Goal: Task Accomplishment & Management: Manage account settings

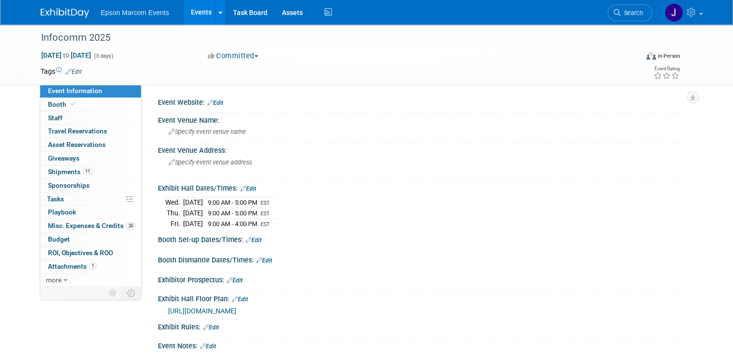
click at [195, 13] on link "Events" at bounding box center [201, 12] width 35 height 24
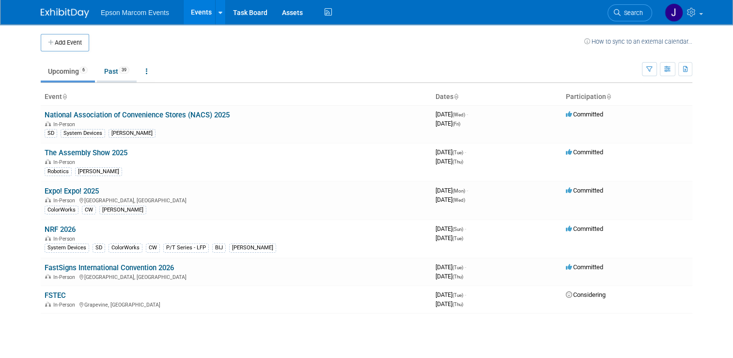
click at [105, 73] on link "Past 39" at bounding box center [117, 71] width 40 height 18
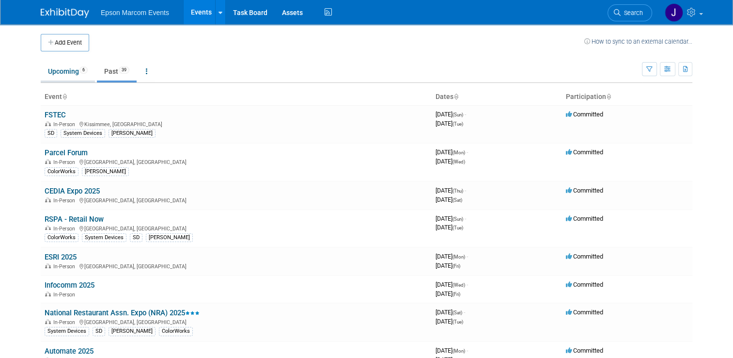
click at [60, 73] on link "Upcoming 6" at bounding box center [68, 71] width 54 height 18
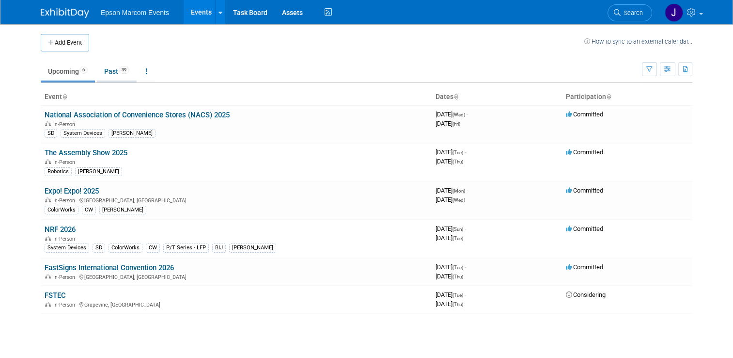
click at [110, 71] on link "Past 39" at bounding box center [117, 71] width 40 height 18
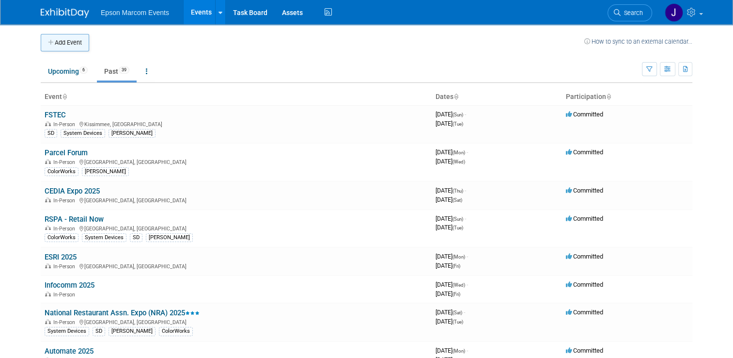
click at [67, 42] on button "Add Event" at bounding box center [65, 42] width 48 height 17
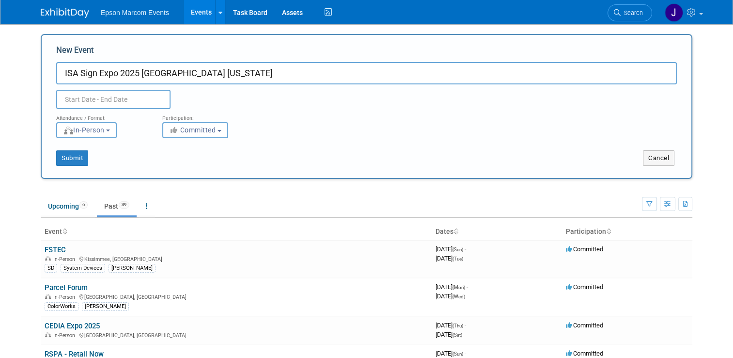
type input "ISA Sign Expo 2025 [GEOGRAPHIC_DATA] [US_STATE]"
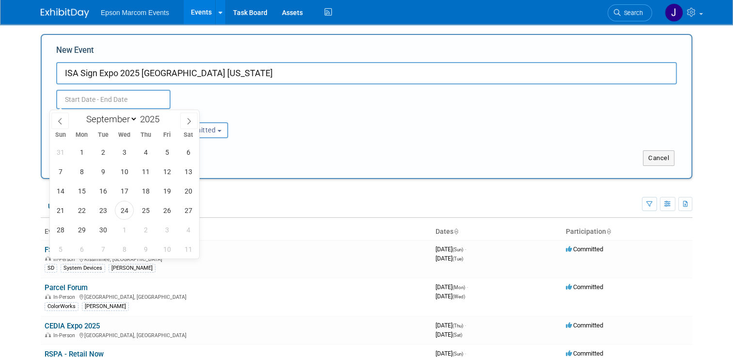
click at [111, 102] on input "text" at bounding box center [113, 99] width 114 height 19
click at [59, 120] on icon at bounding box center [59, 121] width 3 height 6
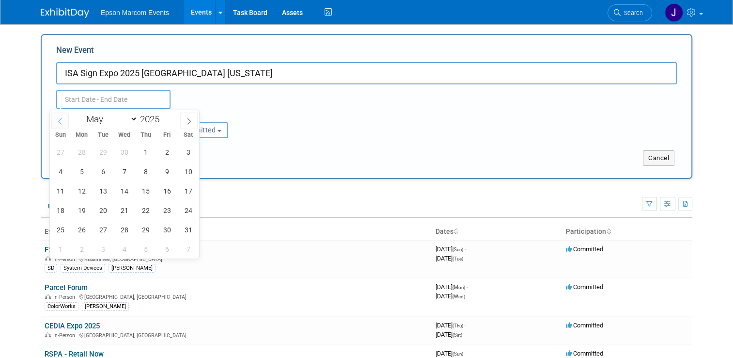
click at [59, 120] on icon at bounding box center [59, 121] width 3 height 6
select select "3"
click at [144, 210] on span "24" at bounding box center [145, 210] width 19 height 19
click at [168, 205] on span "25" at bounding box center [166, 210] width 19 height 19
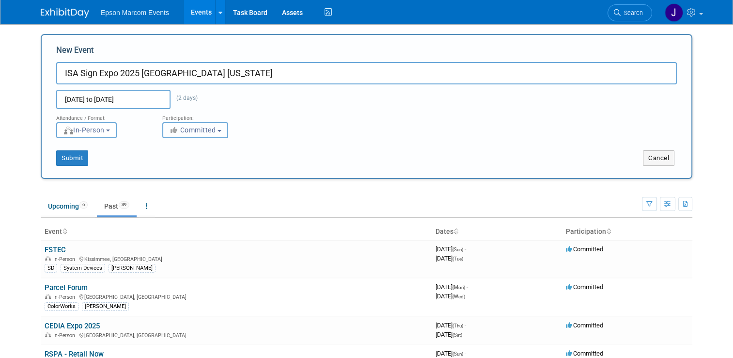
click at [184, 132] on span "Committed" at bounding box center [192, 130] width 47 height 8
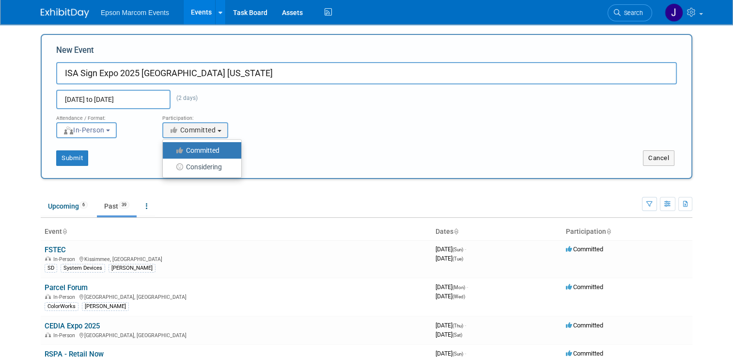
click at [191, 146] on label "Committed" at bounding box center [200, 150] width 64 height 13
click at [172, 147] on input "Committed" at bounding box center [168, 150] width 6 height 6
click at [73, 129] on span "In-Person" at bounding box center [84, 130] width 42 height 8
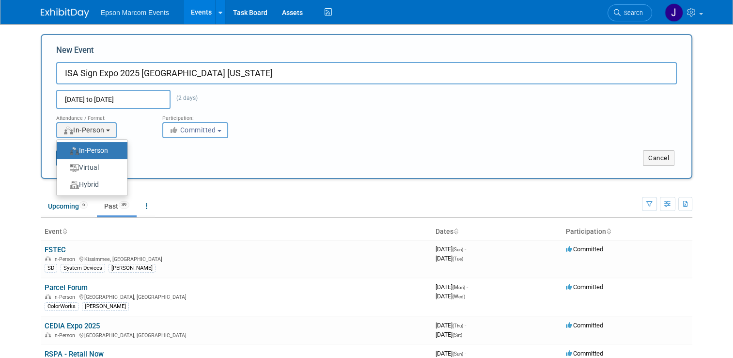
click at [134, 143] on div "Submit Cancel" at bounding box center [366, 152] width 635 height 28
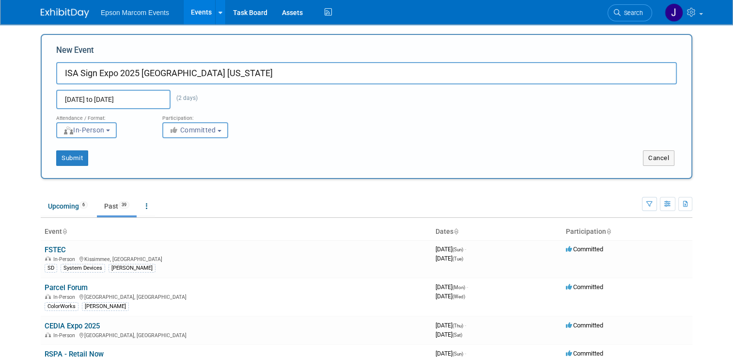
click at [105, 133] on button "In-Person" at bounding box center [86, 130] width 61 height 16
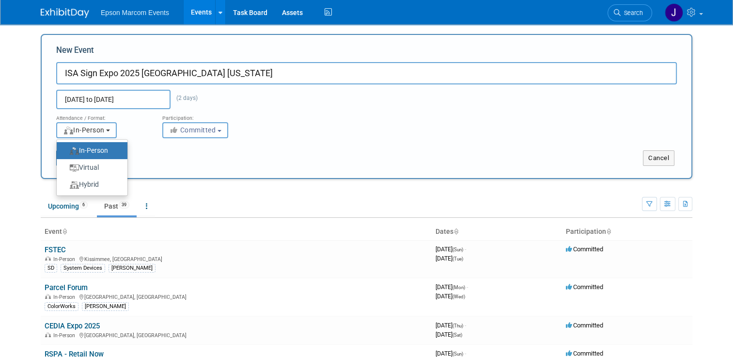
click at [105, 133] on button "In-Person" at bounding box center [86, 130] width 61 height 16
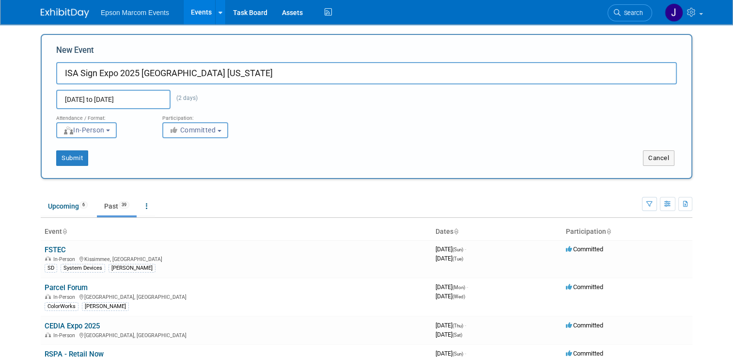
click at [189, 127] on span "Committed" at bounding box center [192, 130] width 47 height 8
click at [190, 128] on span "Committed" at bounding box center [192, 130] width 47 height 8
click at [120, 101] on input "[DATE] to [DATE]" at bounding box center [113, 99] width 114 height 19
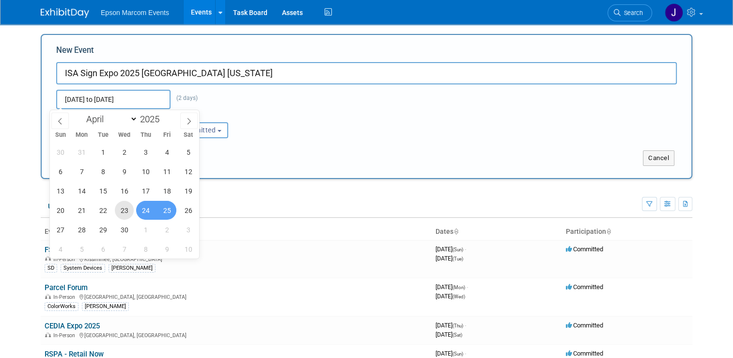
click at [126, 211] on span "23" at bounding box center [124, 210] width 19 height 19
click at [165, 214] on span "25" at bounding box center [166, 210] width 19 height 19
type input "[DATE] to [DATE]"
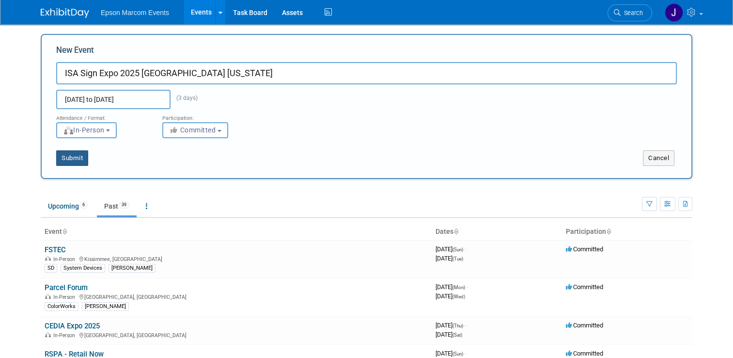
click at [65, 158] on button "Submit" at bounding box center [72, 158] width 32 height 16
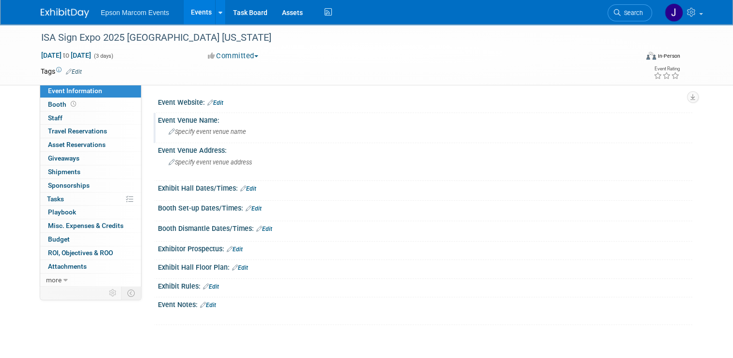
click at [196, 131] on span "Specify event venue name" at bounding box center [208, 131] width 78 height 7
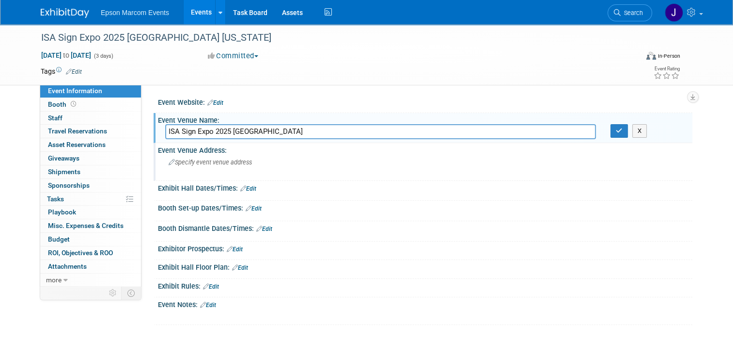
type input "ISA Sign Expo 2025 [GEOGRAPHIC_DATA]"
click at [206, 161] on span "Specify event venue address" at bounding box center [210, 161] width 83 height 7
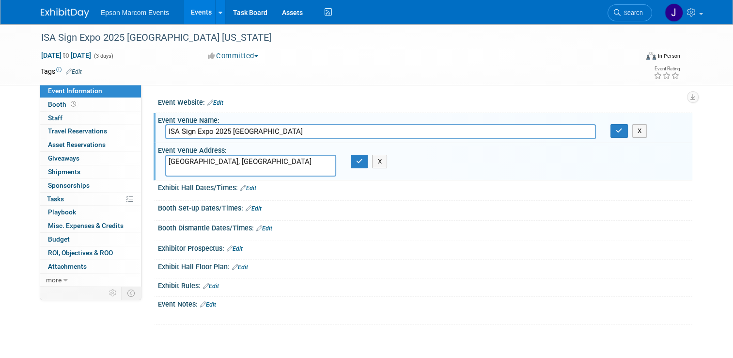
type textarea "[GEOGRAPHIC_DATA], [GEOGRAPHIC_DATA]"
click at [247, 188] on link "Edit" at bounding box center [248, 188] width 16 height 7
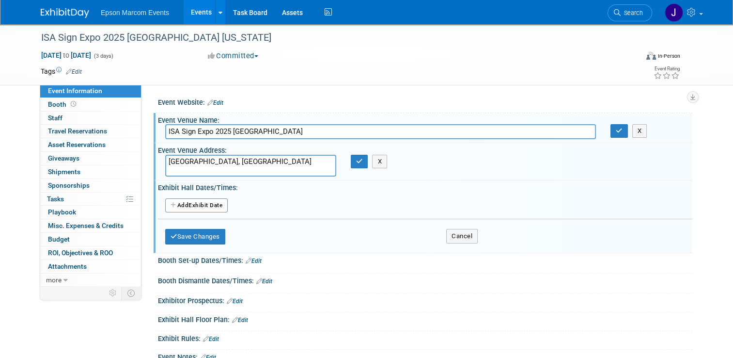
click at [214, 205] on button "Add Another Exhibit Date" at bounding box center [196, 205] width 63 height 15
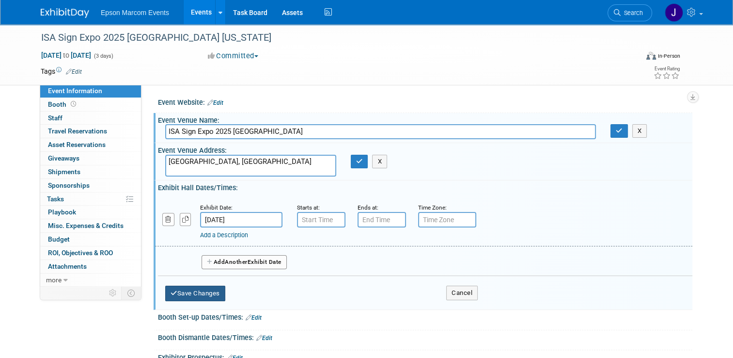
click at [203, 288] on button "Save Changes" at bounding box center [195, 293] width 60 height 16
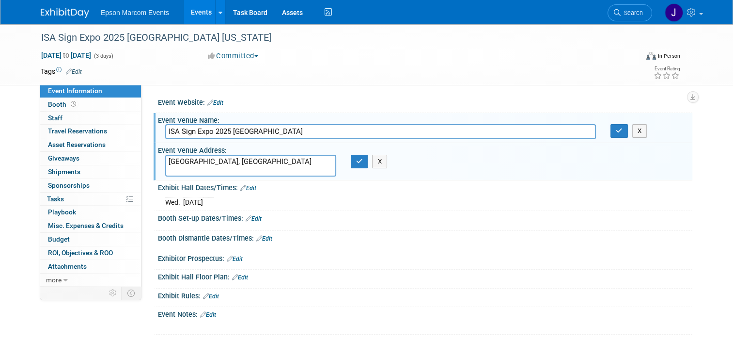
click at [245, 188] on link "Edit" at bounding box center [248, 188] width 16 height 7
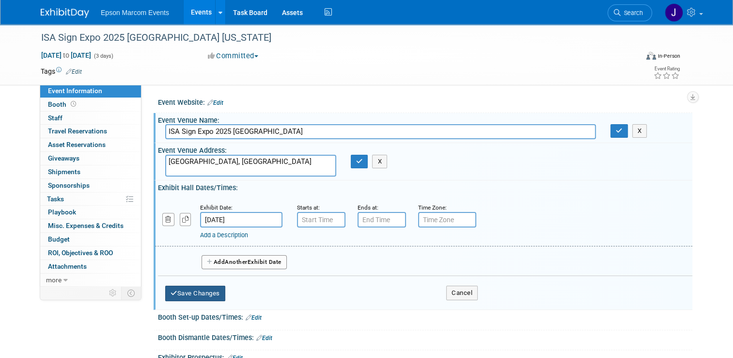
click at [194, 290] on button "Save Changes" at bounding box center [195, 293] width 60 height 16
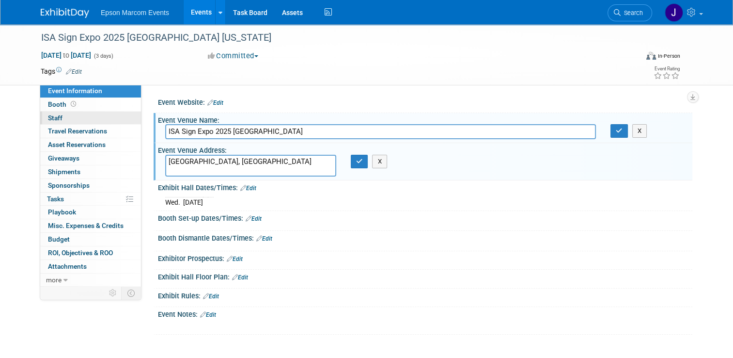
click at [51, 112] on link "0 Staff 0" at bounding box center [90, 117] width 101 height 13
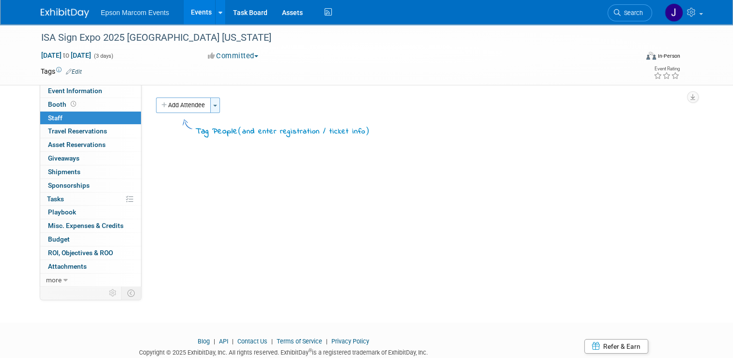
click at [213, 105] on span "button" at bounding box center [215, 106] width 4 height 2
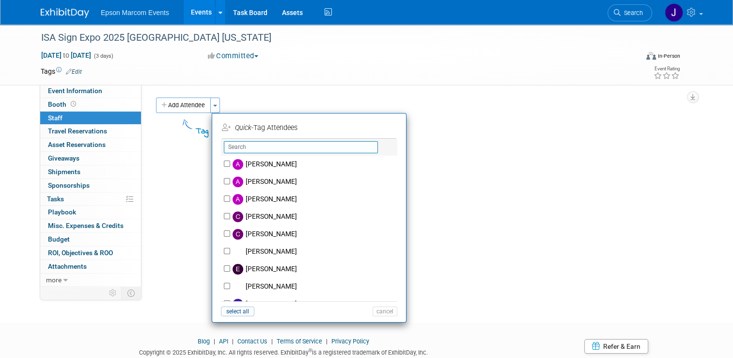
click at [250, 145] on input "text" at bounding box center [301, 147] width 154 height 12
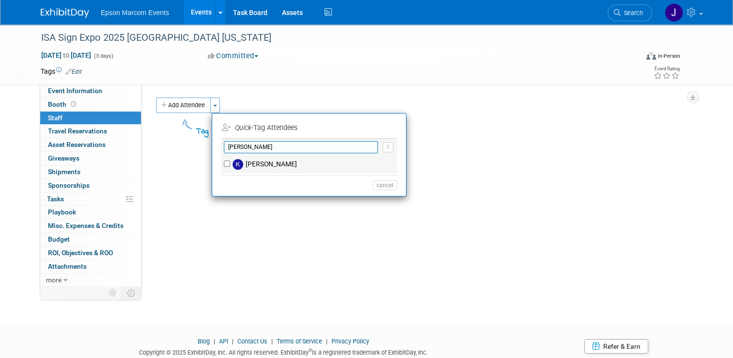
type input "Kelli"
click at [268, 160] on label "Kellie Nelson" at bounding box center [315, 164] width 171 height 17
click at [230, 160] on input "Kellie Nelson" at bounding box center [227, 163] width 6 height 6
checkbox input "true"
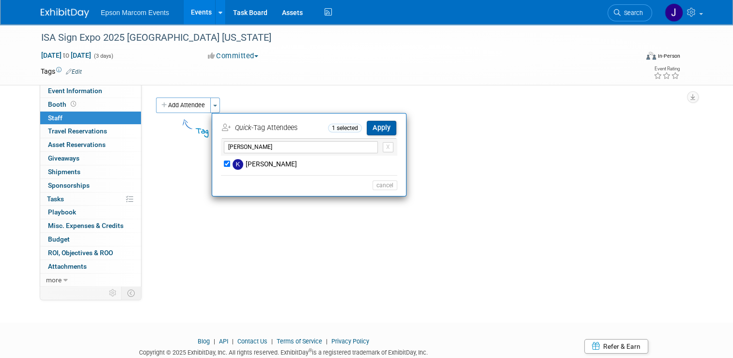
click at [372, 127] on button "Apply" at bounding box center [382, 128] width 30 height 14
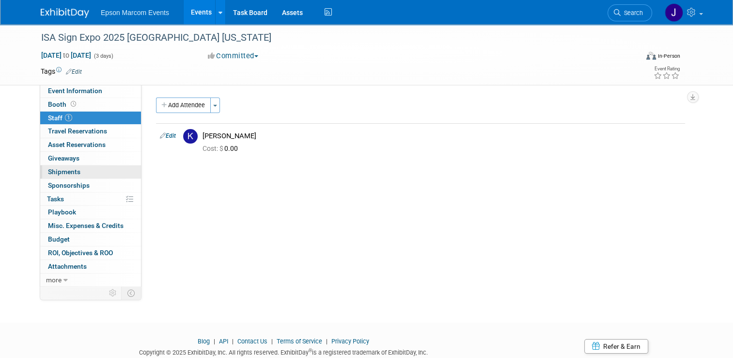
click at [64, 170] on span "Shipments 0" at bounding box center [64, 172] width 32 height 8
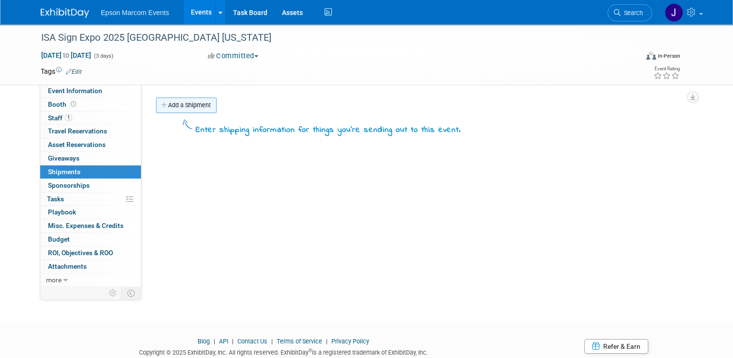
click at [180, 101] on link "Add a Shipment" at bounding box center [186, 105] width 61 height 16
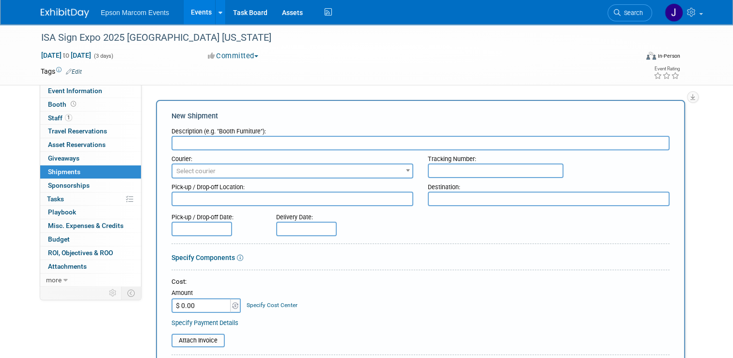
click at [201, 142] on input "text" at bounding box center [421, 143] width 498 height 15
click at [52, 100] on link "Booth" at bounding box center [90, 104] width 101 height 13
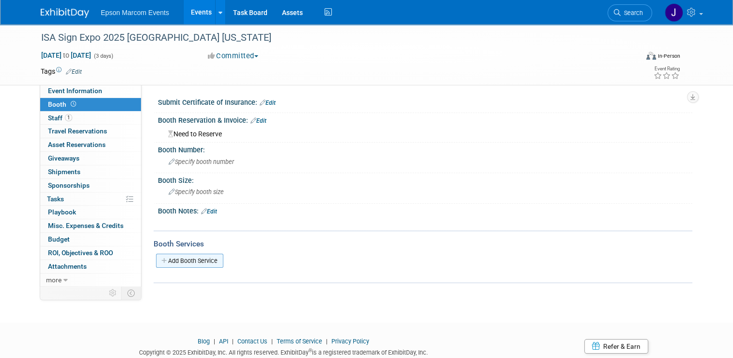
click at [186, 261] on link "Add Booth Service" at bounding box center [189, 260] width 67 height 14
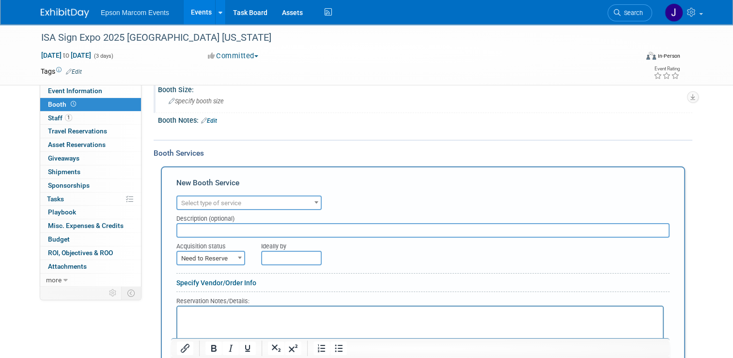
scroll to position [97, 0]
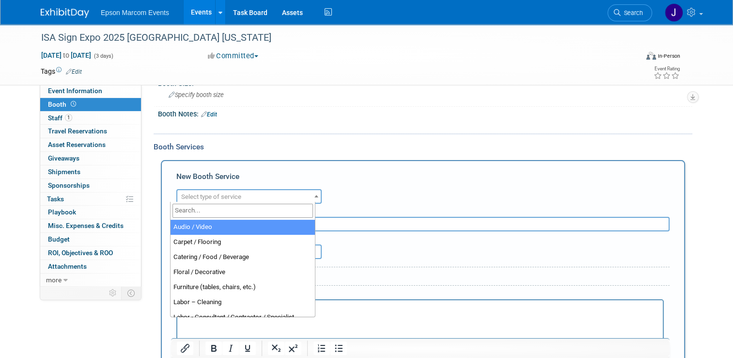
click at [266, 195] on span "Select type of service" at bounding box center [248, 197] width 143 height 14
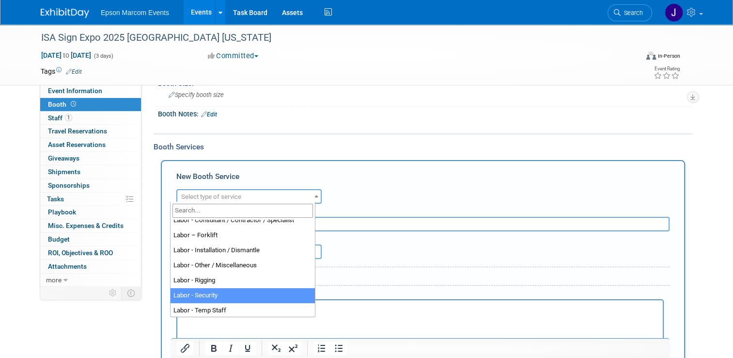
select select "16"
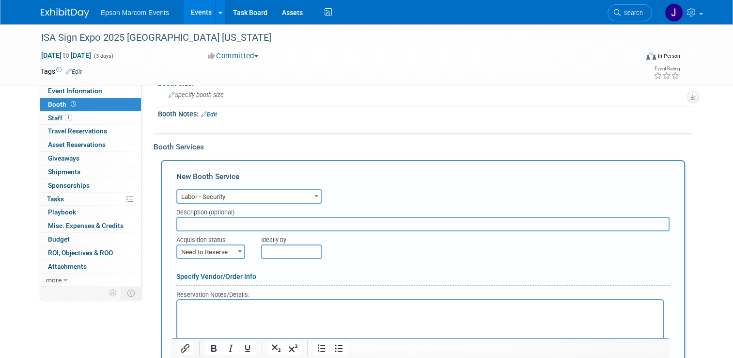
click at [228, 226] on input "text" at bounding box center [422, 224] width 493 height 15
type input "Booth Security"
click at [225, 250] on span "Need to Reserve" at bounding box center [210, 252] width 67 height 14
select select "2"
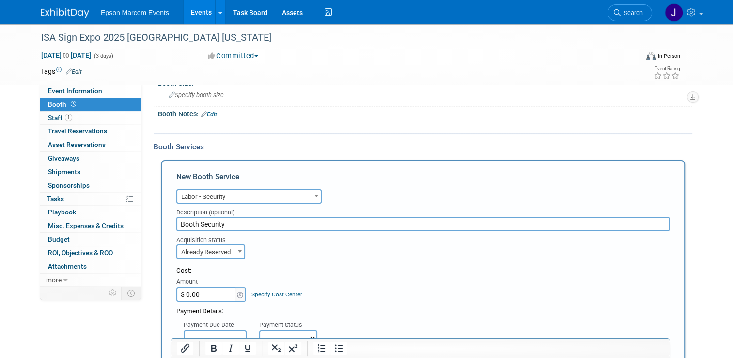
click at [210, 290] on input "$ 0.00" at bounding box center [206, 294] width 61 height 15
type input "$ 950.91"
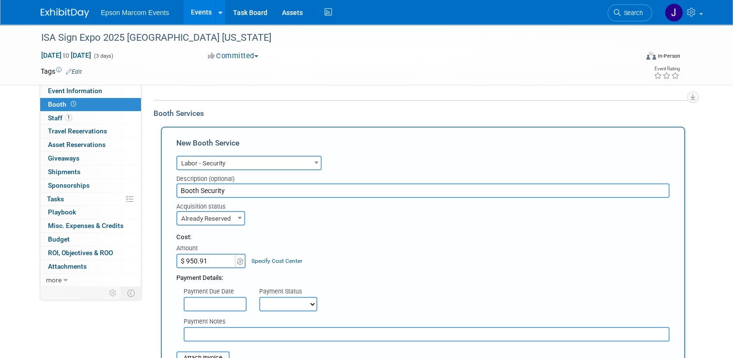
scroll to position [145, 0]
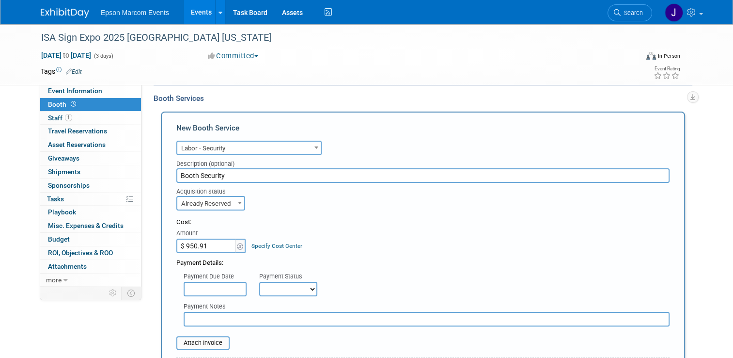
click at [274, 288] on select "Not Paid Yet Partially Paid Paid in Full" at bounding box center [288, 289] width 58 height 15
select select "1"
click at [259, 282] on select "Not Paid Yet Partially Paid Paid in Full" at bounding box center [288, 289] width 58 height 15
click at [231, 316] on input "text" at bounding box center [427, 319] width 486 height 15
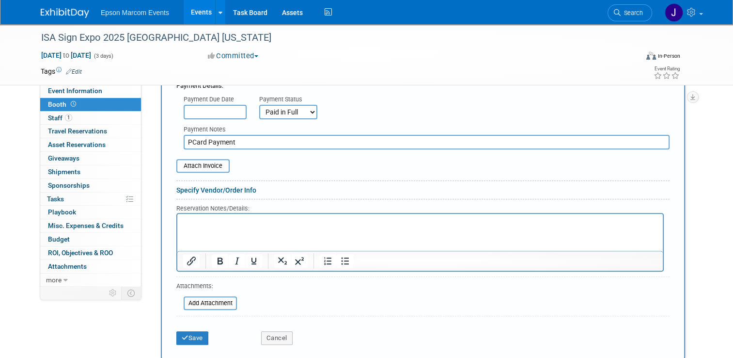
scroll to position [339, 0]
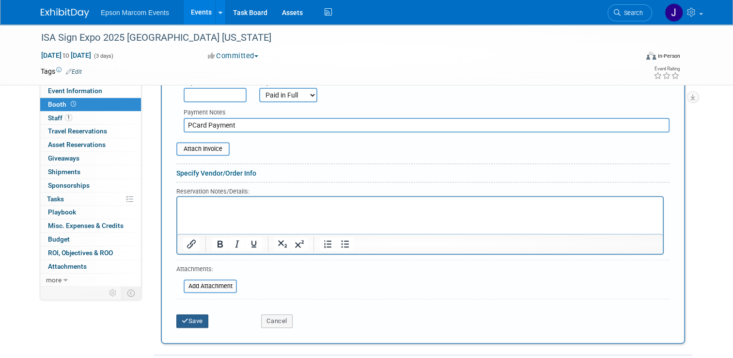
type input "PCard Payment"
click at [185, 315] on button "Save" at bounding box center [192, 321] width 32 height 14
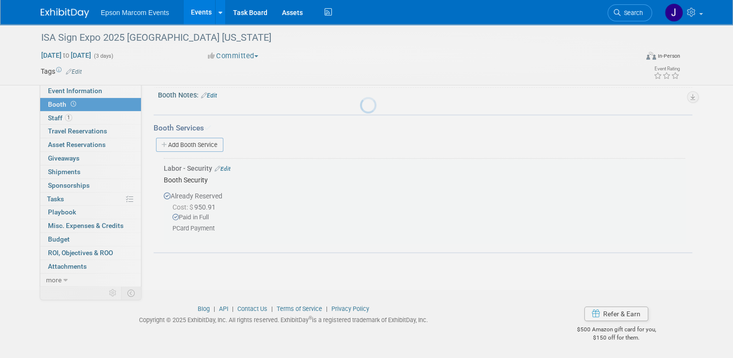
scroll to position [114, 0]
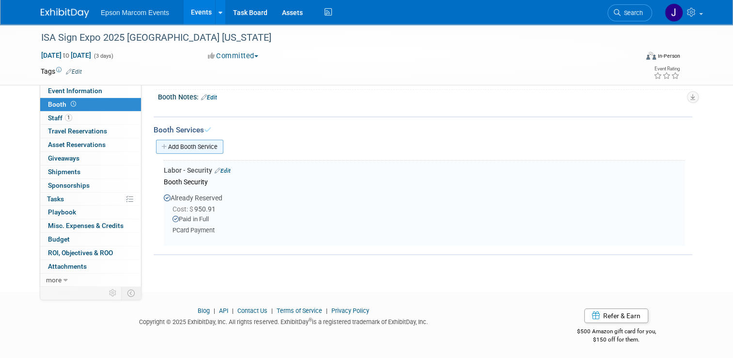
click at [208, 144] on link "Add Booth Service" at bounding box center [189, 147] width 67 height 14
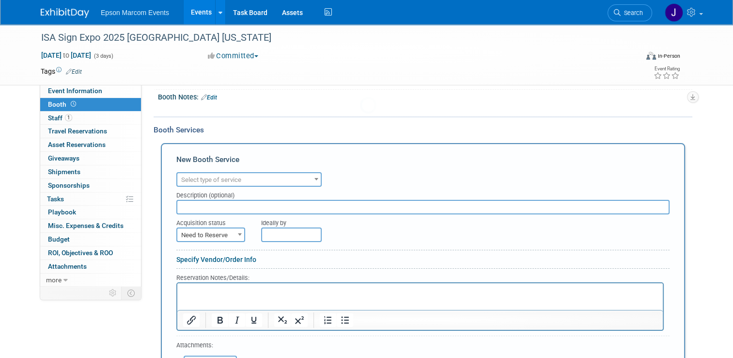
scroll to position [0, 0]
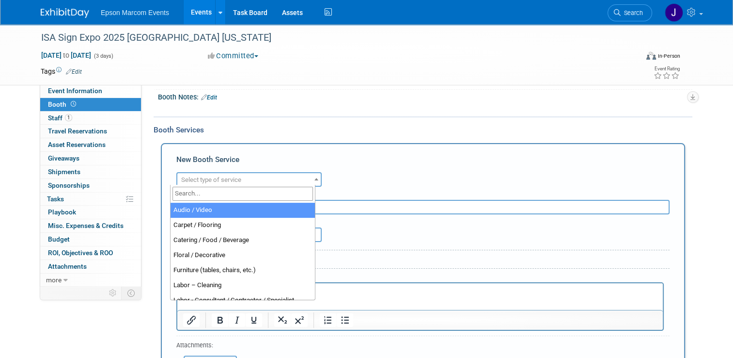
click at [254, 177] on span "Select type of service" at bounding box center [248, 180] width 143 height 14
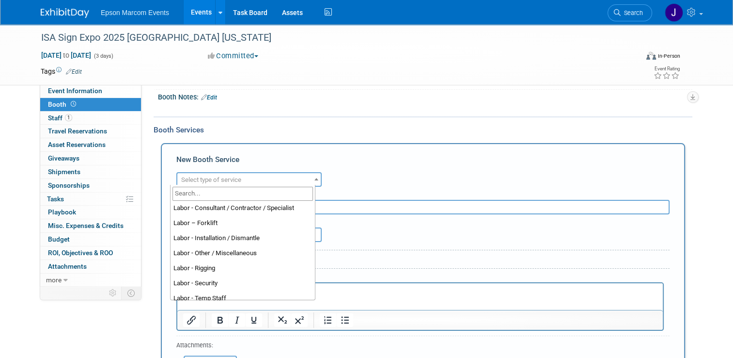
scroll to position [97, 0]
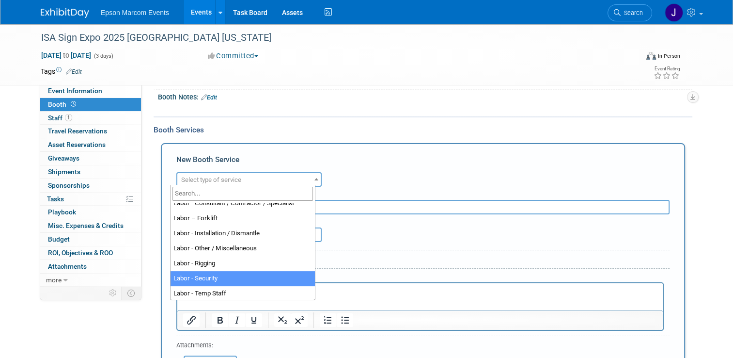
select select "16"
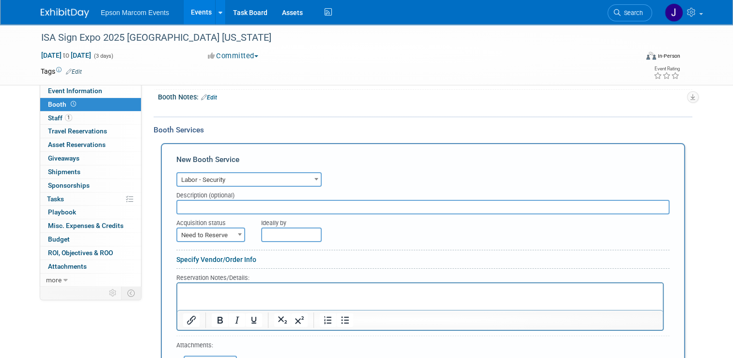
click at [237, 201] on input "text" at bounding box center [422, 207] width 493 height 15
type input "Booth Security"
click at [219, 230] on span "Need to Reserve" at bounding box center [210, 235] width 67 height 14
select select "2"
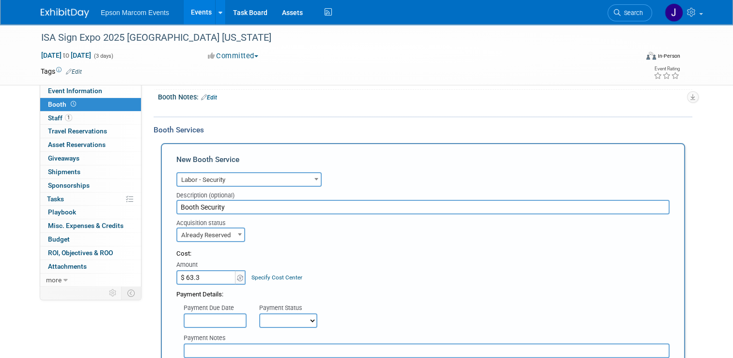
type input "$ 63.39"
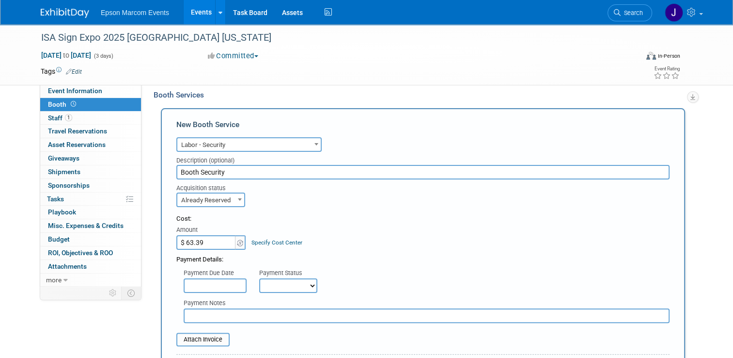
scroll to position [162, 0]
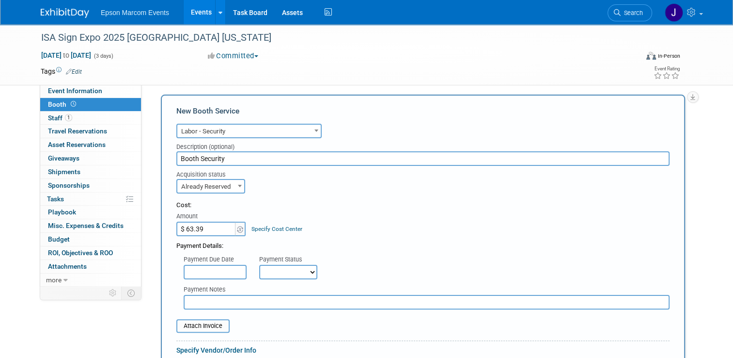
click at [273, 273] on select "Not Paid Yet Partially Paid Paid in Full" at bounding box center [288, 272] width 58 height 15
select select "1"
click at [259, 265] on select "Not Paid Yet Partially Paid Paid in Full" at bounding box center [288, 272] width 58 height 15
click at [224, 298] on input "text" at bounding box center [427, 302] width 486 height 15
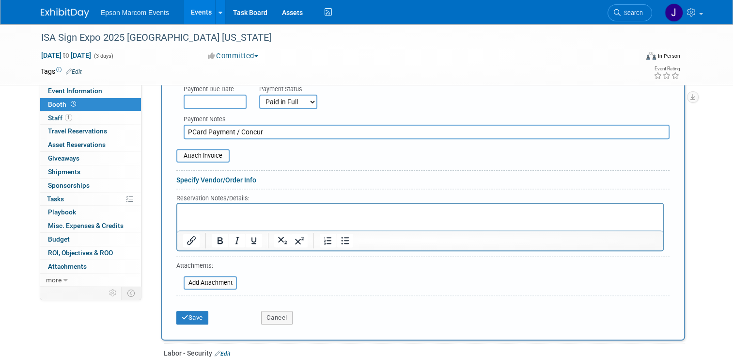
scroll to position [356, 0]
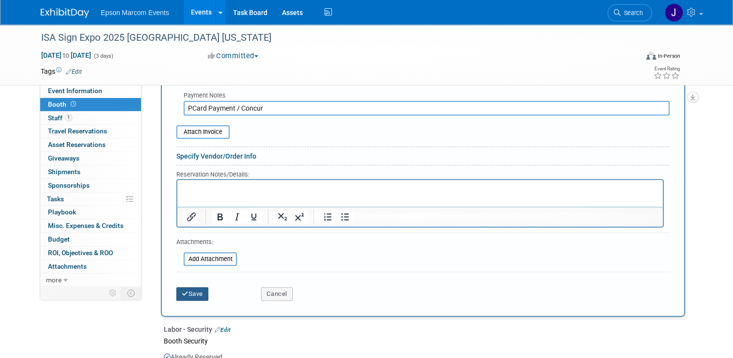
type input "PCard Payment / Concur"
click at [183, 287] on button "Save" at bounding box center [192, 294] width 32 height 14
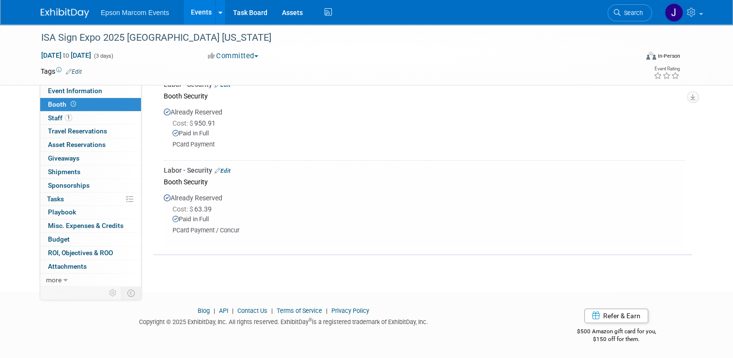
scroll to position [151, 0]
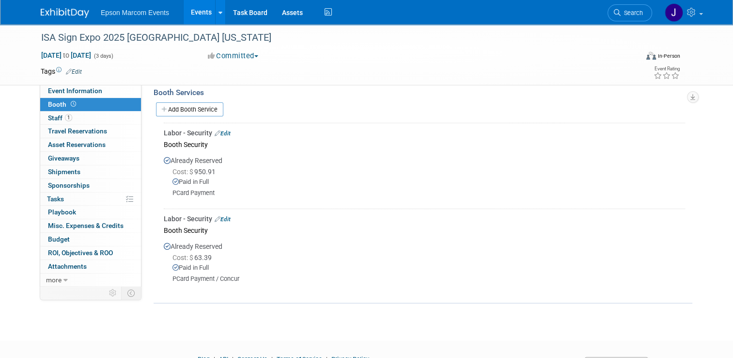
click at [220, 131] on link "Edit" at bounding box center [223, 133] width 16 height 7
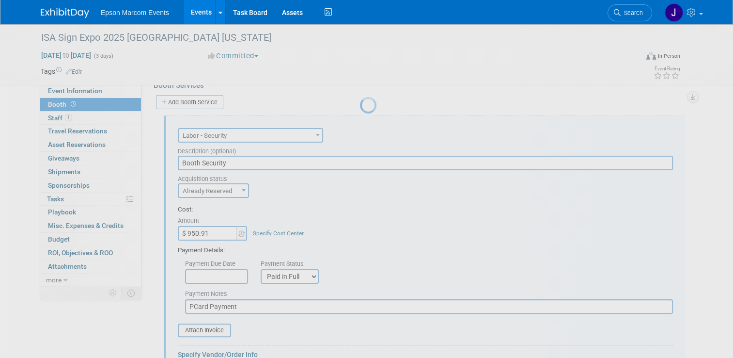
scroll to position [163, 0]
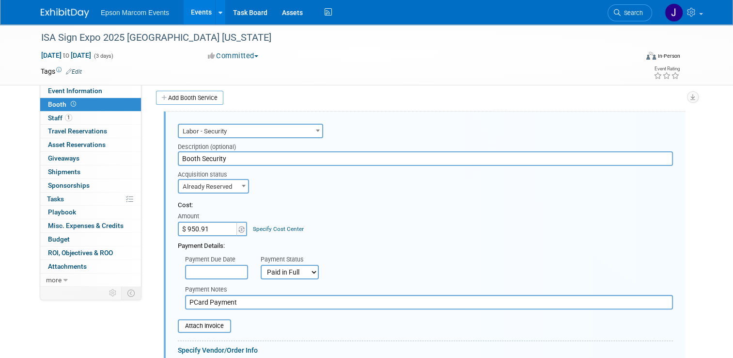
click at [242, 297] on input "PCard Payment" at bounding box center [429, 302] width 488 height 15
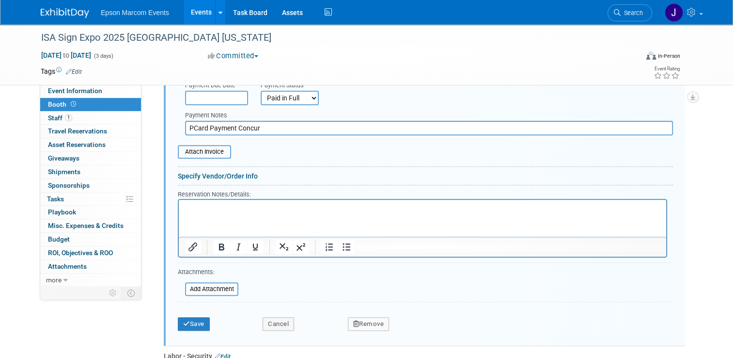
scroll to position [357, 0]
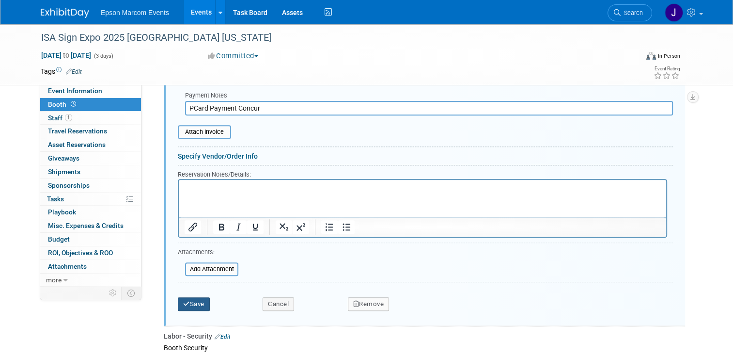
type input "PCard Payment Concur"
click at [185, 301] on button "Save" at bounding box center [194, 304] width 32 height 14
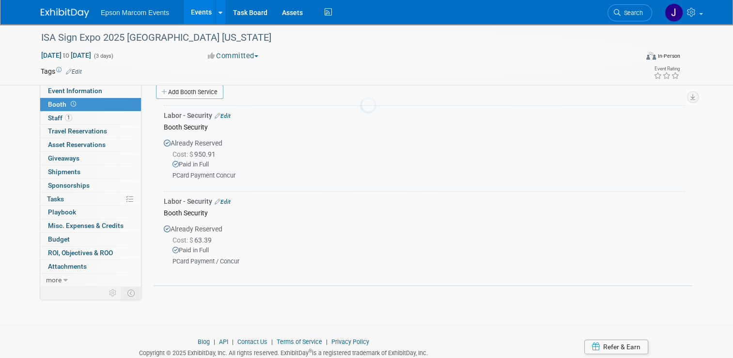
scroll to position [163, 0]
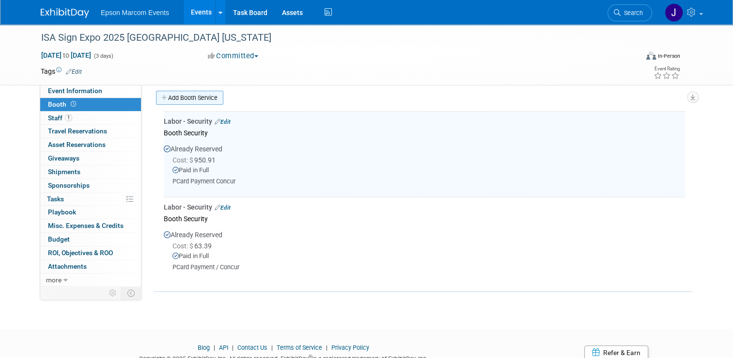
click at [175, 95] on link "Add Booth Service" at bounding box center [189, 98] width 67 height 14
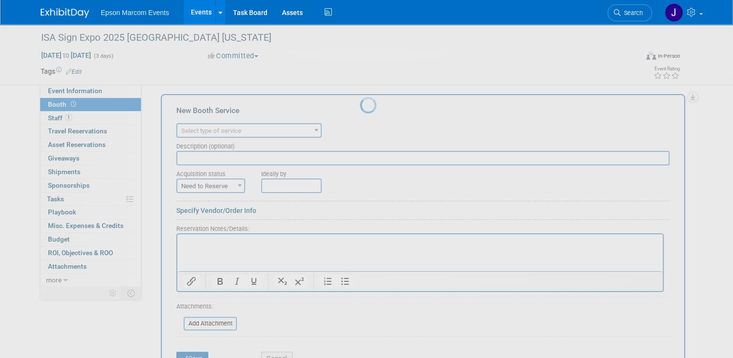
scroll to position [0, 0]
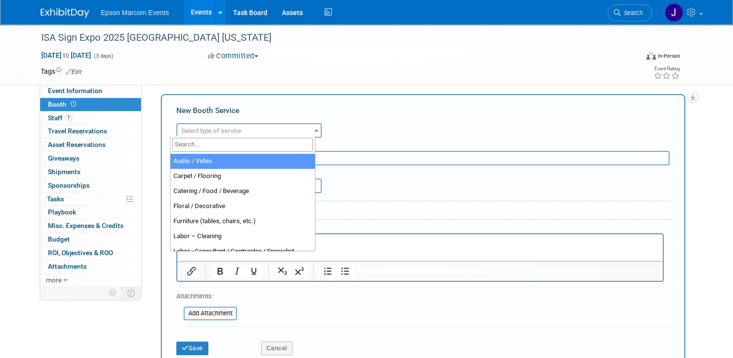
click at [243, 126] on span "Select type of service" at bounding box center [248, 131] width 143 height 14
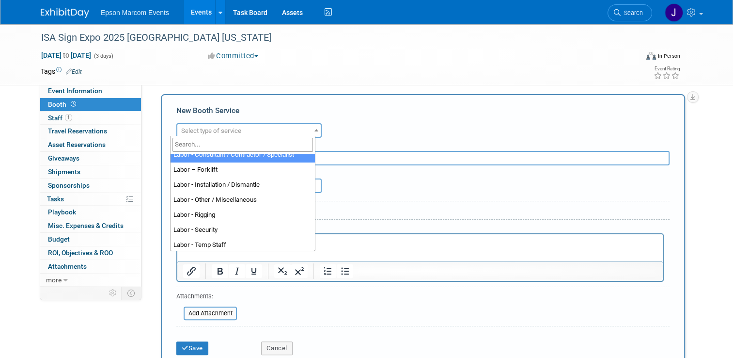
scroll to position [97, 0]
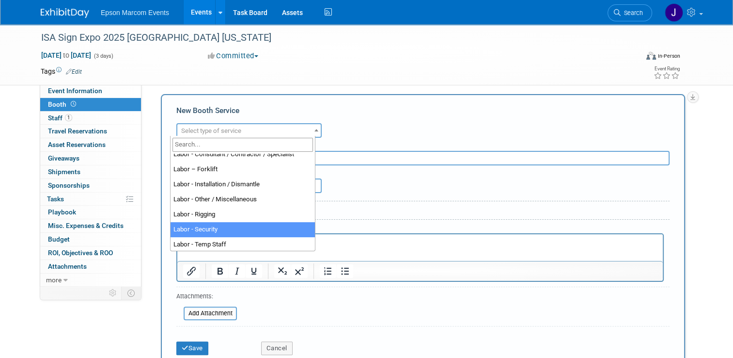
select select "16"
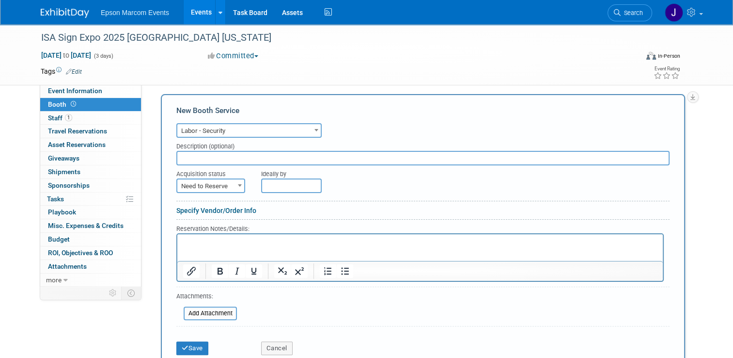
click at [222, 153] on input "text" at bounding box center [422, 158] width 493 height 15
type input "Booth Security"
click at [216, 184] on span "Need to Reserve" at bounding box center [210, 186] width 67 height 14
select select "2"
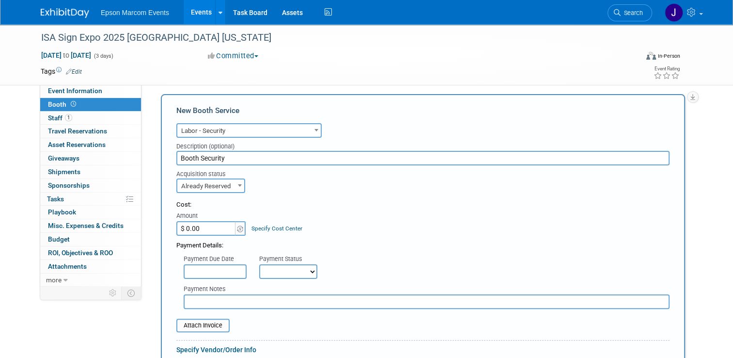
click at [212, 229] on input "$ 0.00" at bounding box center [206, 228] width 61 height 15
type input "$ 2,499.53"
click at [268, 269] on select "Not Paid Yet Partially Paid Paid in Full" at bounding box center [288, 271] width 58 height 15
select select "1"
click at [259, 264] on select "Not Paid Yet Partially Paid Paid in Full" at bounding box center [288, 271] width 58 height 15
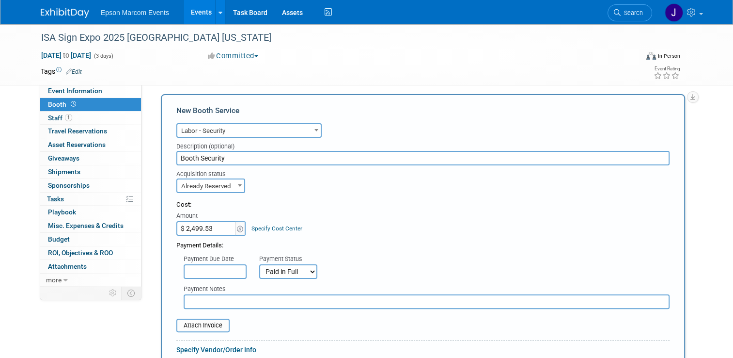
click at [245, 299] on input "text" at bounding box center [427, 301] width 486 height 15
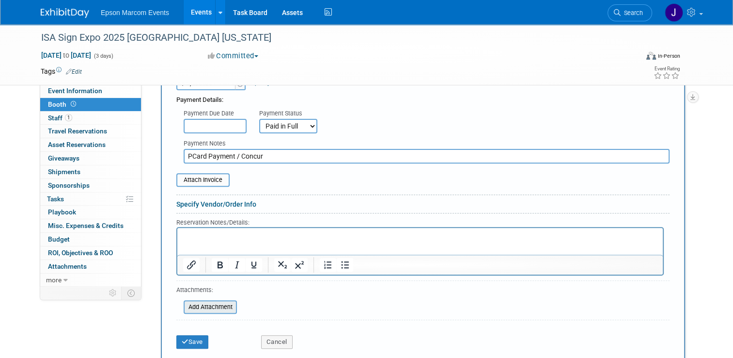
scroll to position [308, 0]
type input "PCard Payment / Concur"
click at [196, 335] on button "Save" at bounding box center [192, 342] width 32 height 14
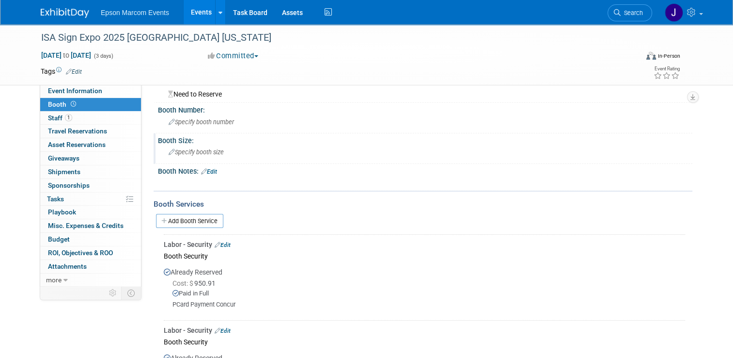
scroll to position [0, 0]
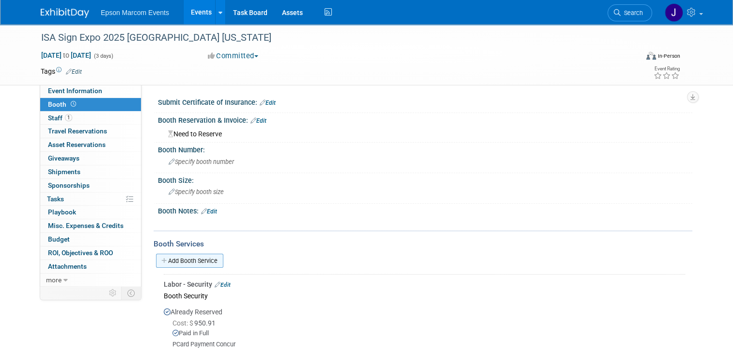
click at [194, 258] on link "Add Booth Service" at bounding box center [189, 260] width 67 height 14
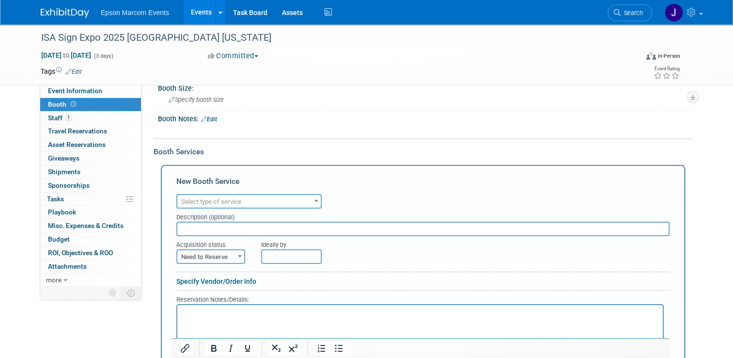
scroll to position [97, 0]
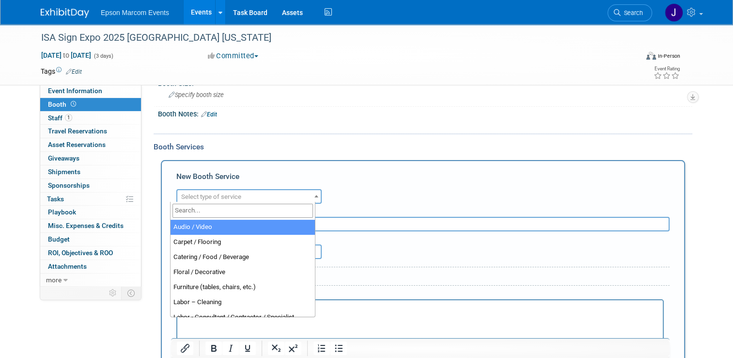
click at [252, 195] on span "Select type of service" at bounding box center [248, 197] width 143 height 14
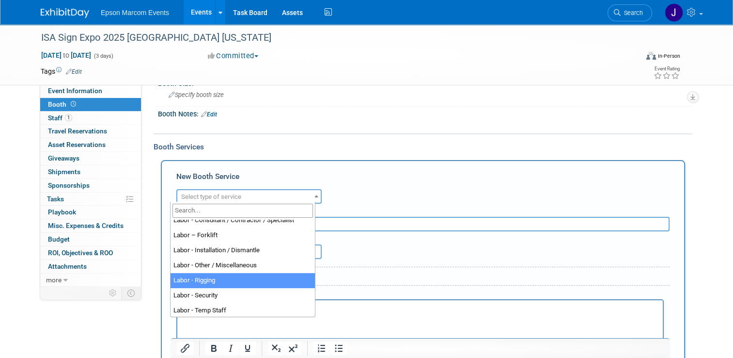
select select "23"
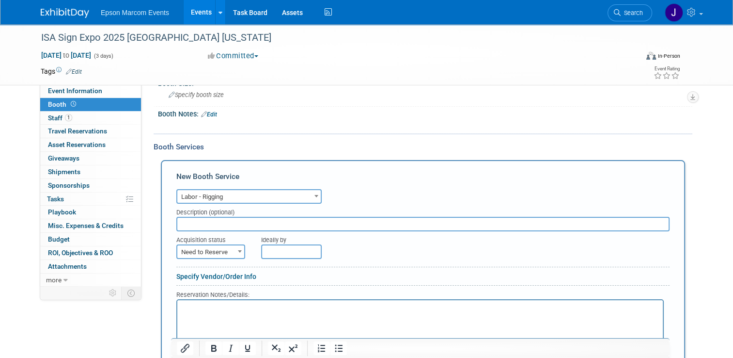
click at [212, 220] on input "text" at bounding box center [422, 224] width 493 height 15
type input "Mandalay Bay Convention Center Electrical and Rigging"
click at [205, 252] on span "Need to Reserve" at bounding box center [210, 252] width 67 height 14
select select "2"
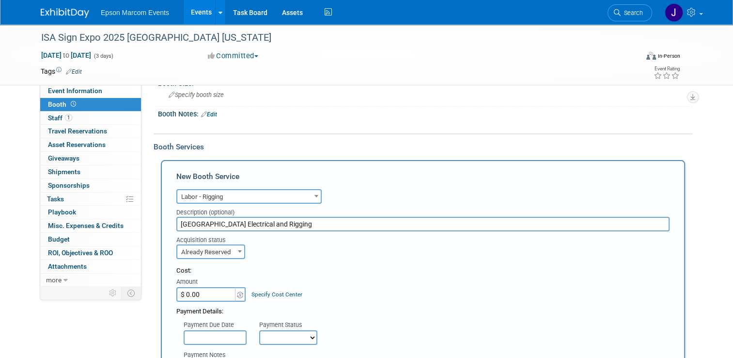
scroll to position [145, 0]
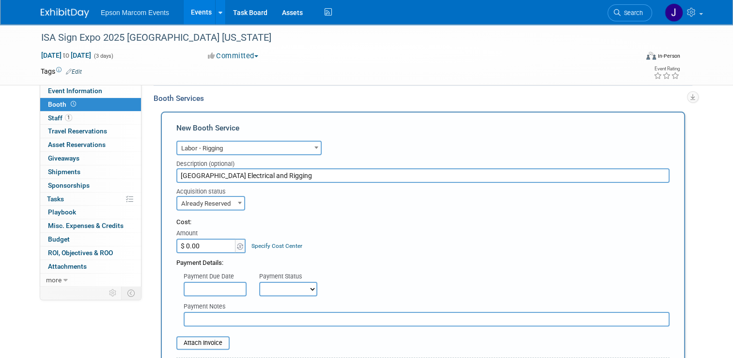
click at [201, 242] on input "$ 0.00" at bounding box center [206, 245] width 61 height 15
type input "$ 7,853.00"
click at [275, 286] on select "Not Paid Yet Partially Paid Paid in Full" at bounding box center [288, 289] width 58 height 15
select select "1"
click at [259, 282] on select "Not Paid Yet Partially Paid Paid in Full" at bounding box center [288, 289] width 58 height 15
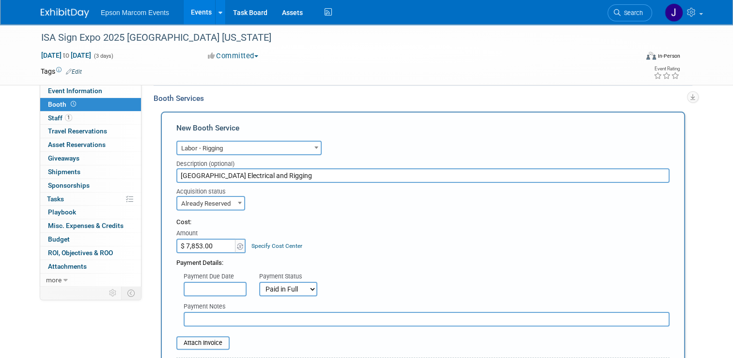
click at [250, 313] on input "text" at bounding box center [427, 319] width 486 height 15
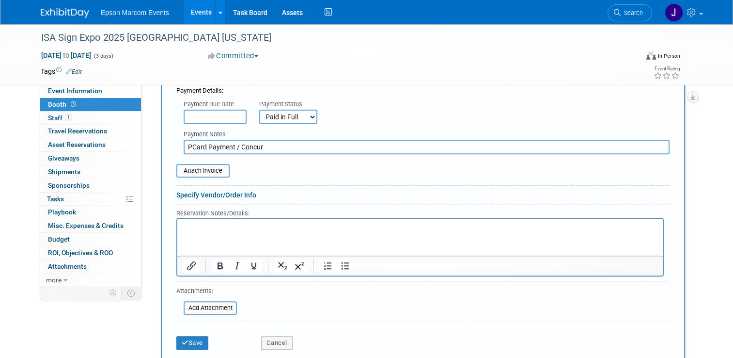
scroll to position [339, 0]
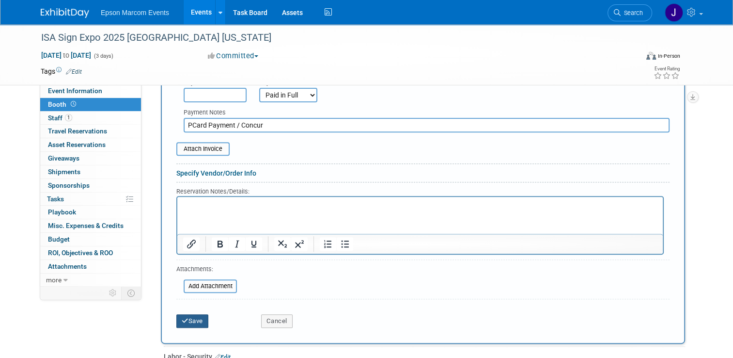
type input "PCard Payment / Concur"
click at [193, 315] on button "Save" at bounding box center [192, 321] width 32 height 14
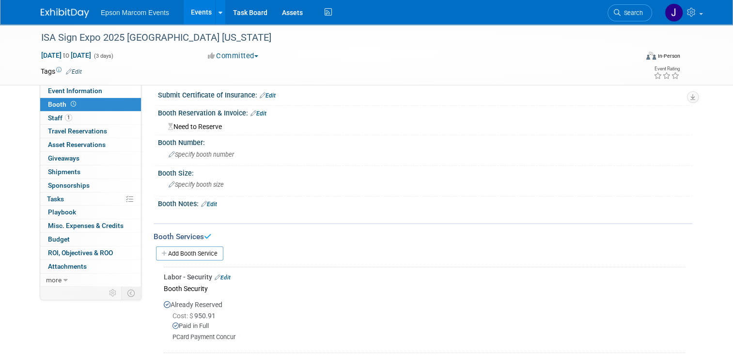
scroll to position [0, 0]
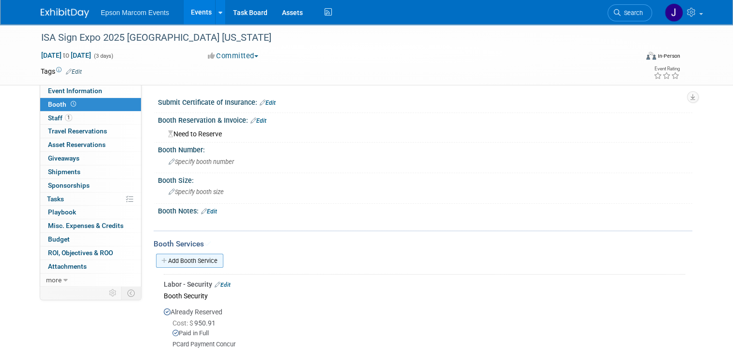
click at [192, 256] on link "Add Booth Service" at bounding box center [189, 260] width 67 height 14
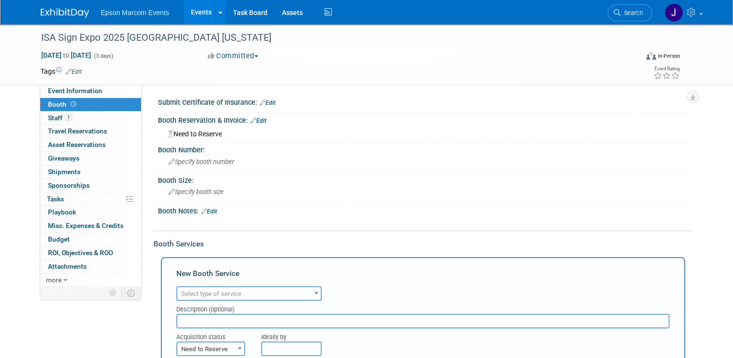
click at [240, 288] on span "Select type of service" at bounding box center [248, 294] width 143 height 14
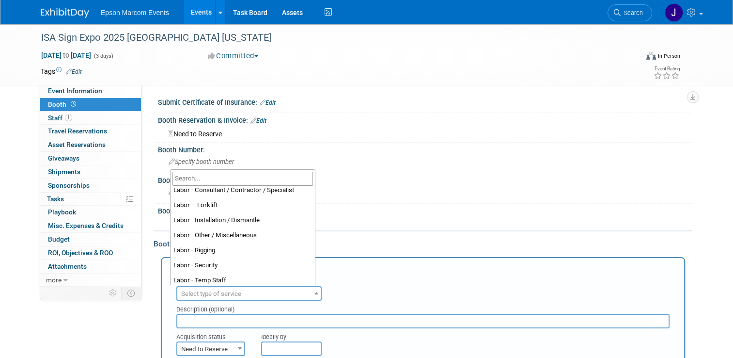
scroll to position [97, 0]
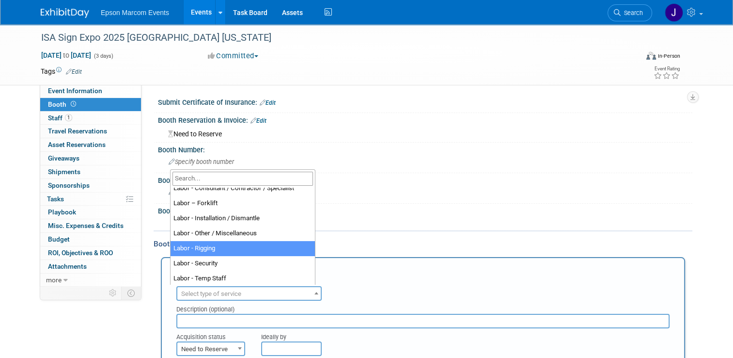
select select "23"
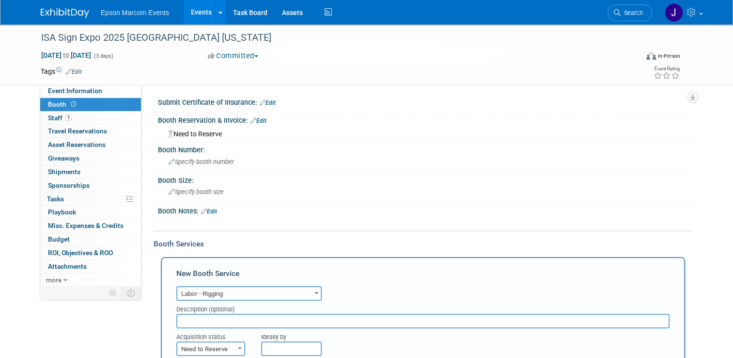
click at [235, 317] on input "text" at bounding box center [422, 320] width 493 height 15
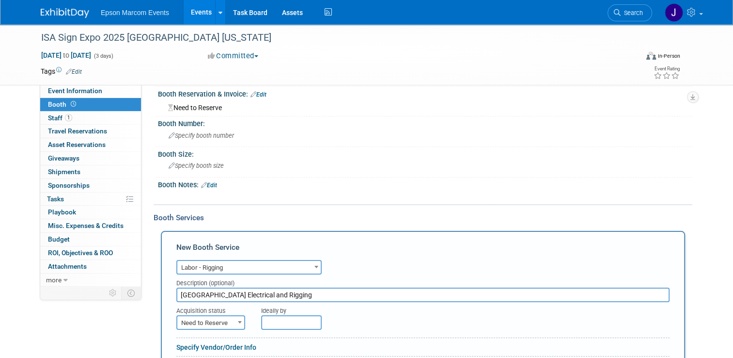
scroll to position [48, 0]
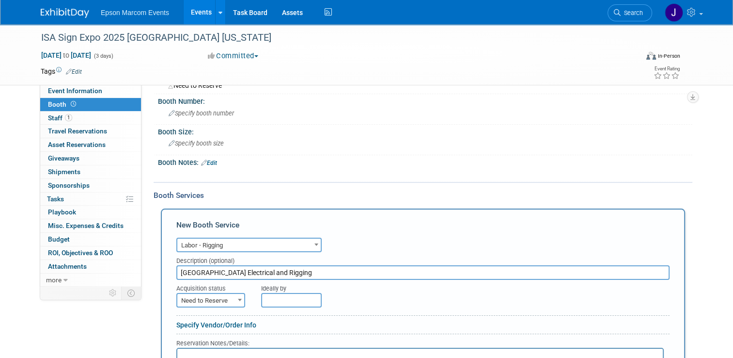
type input "Mandalay Bay Convention Center Electrical and Rigging"
click at [226, 300] on span "Need to Reserve" at bounding box center [210, 301] width 67 height 14
select select "2"
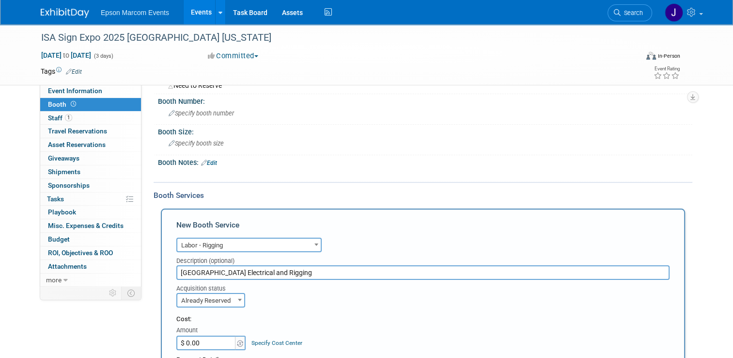
scroll to position [97, 0]
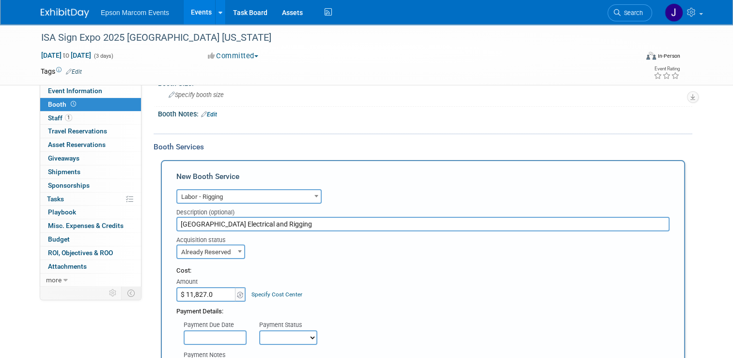
type input "$ 11,827.01"
click at [266, 332] on select "Not Paid Yet Partially Paid Paid in Full" at bounding box center [288, 337] width 58 height 15
select select "1"
click at [259, 330] on select "Not Paid Yet Partially Paid Paid in Full" at bounding box center [288, 337] width 58 height 15
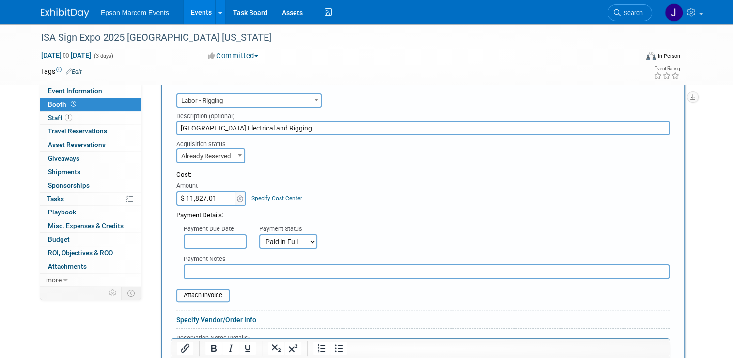
scroll to position [194, 0]
click at [204, 267] on input "text" at bounding box center [427, 270] width 486 height 15
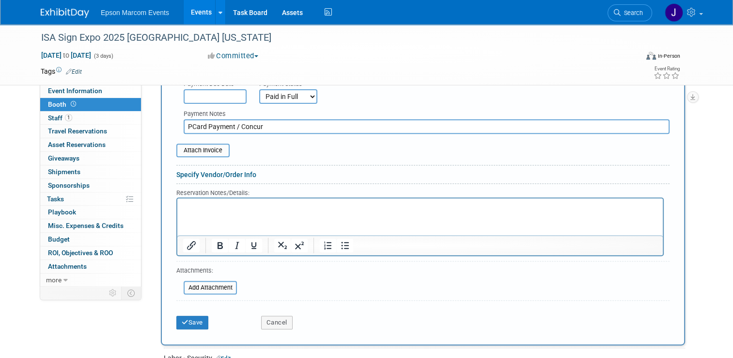
scroll to position [339, 0]
type input "PCard Payment / Concur"
click at [195, 316] on button "Save" at bounding box center [192, 321] width 32 height 14
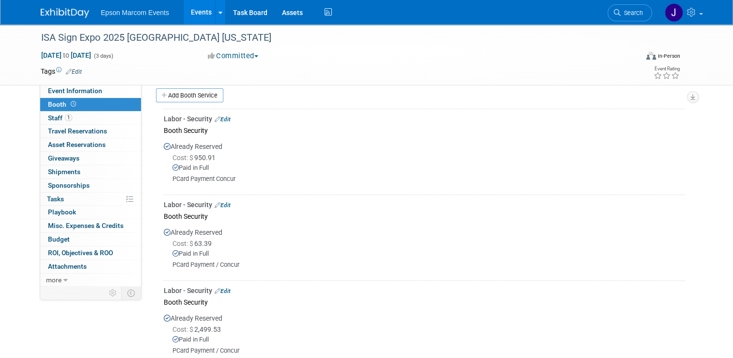
scroll to position [117, 0]
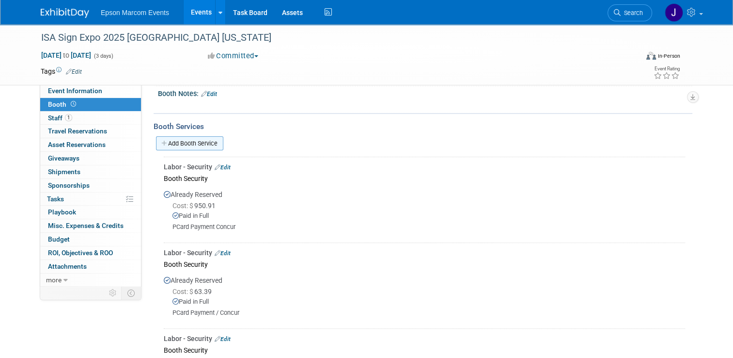
click at [194, 140] on link "Add Booth Service" at bounding box center [189, 143] width 67 height 14
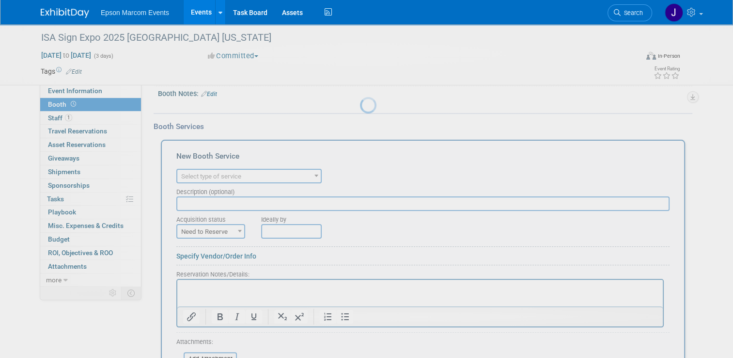
scroll to position [0, 0]
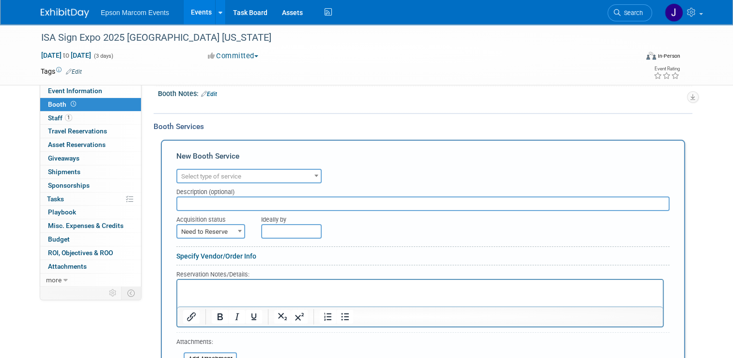
click at [264, 172] on span "Select type of service" at bounding box center [248, 177] width 143 height 14
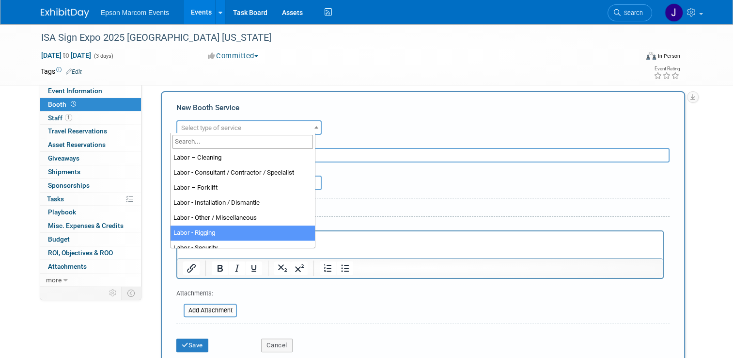
scroll to position [54, 0]
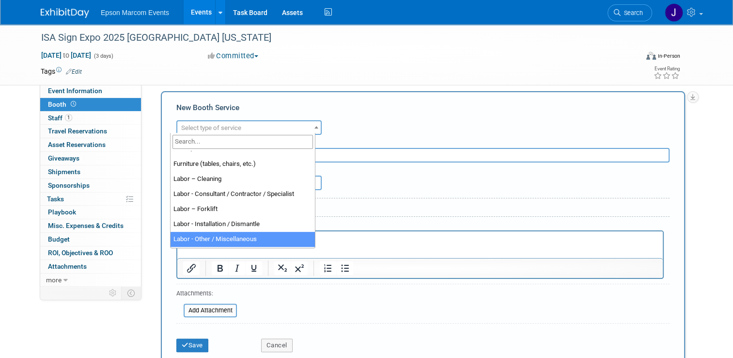
select select "19"
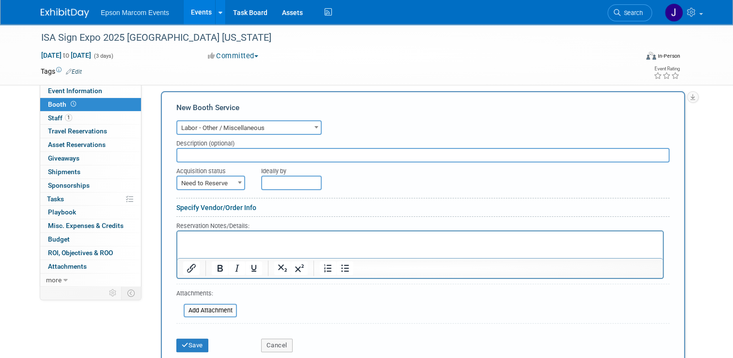
click at [229, 150] on input "text" at bounding box center [422, 155] width 493 height 15
drag, startPoint x: 412, startPoint y: 152, endPoint x: 172, endPoint y: 156, distance: 239.4
click at [176, 156] on input "Mandalay Bay Convention Center Booth Cleaning, hanging sign and electrical" at bounding box center [422, 155] width 493 height 15
type input "Mandalay Bay Convention Center Booth Cleaning, hanging sign and electrical"
click at [235, 181] on span at bounding box center [240, 182] width 10 height 13
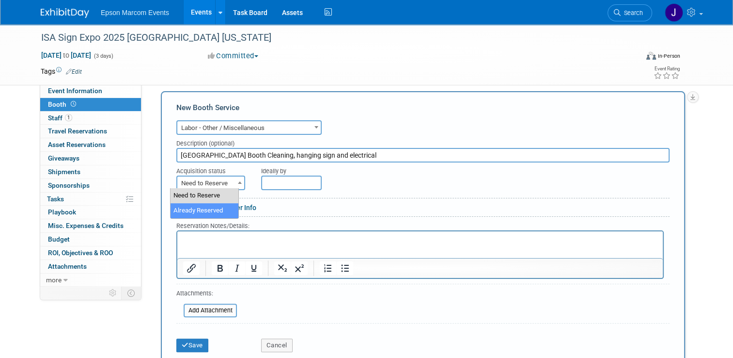
select select "2"
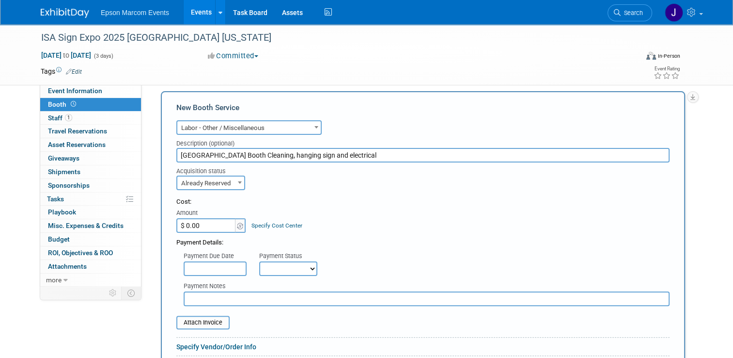
click at [217, 224] on input "$ 0.00" at bounding box center [206, 225] width 61 height 15
type input "$ 10,000.00"
click at [262, 268] on select "Not Paid Yet Partially Paid Paid in Full" at bounding box center [288, 268] width 58 height 15
select select "1"
click at [259, 261] on select "Not Paid Yet Partially Paid Paid in Full" at bounding box center [288, 268] width 58 height 15
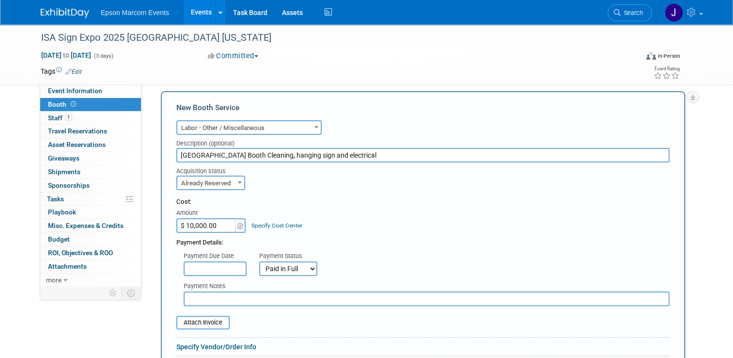
click at [220, 299] on input "text" at bounding box center [427, 298] width 486 height 15
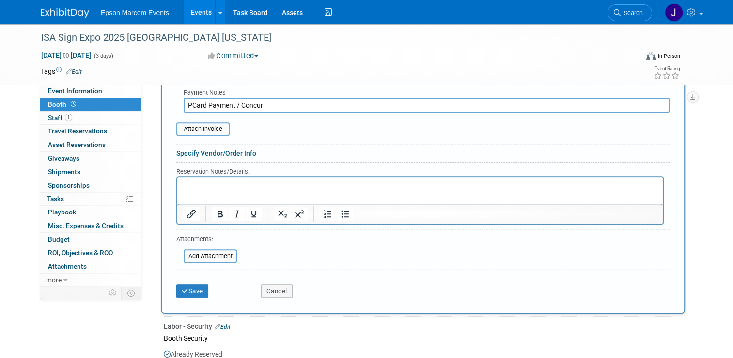
scroll to position [360, 0]
type input "PCard Payment / Concur"
click at [184, 283] on button "Save" at bounding box center [192, 290] width 32 height 14
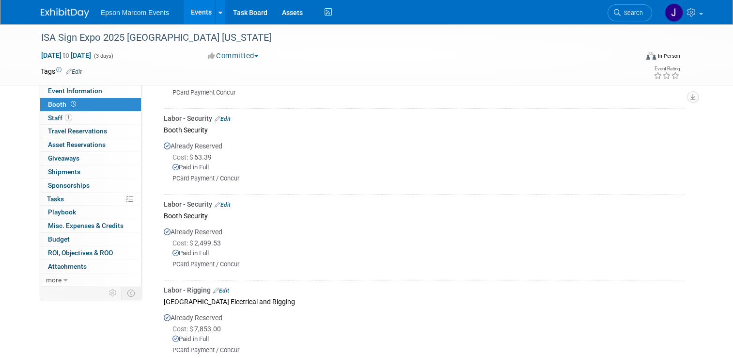
scroll to position [155, 0]
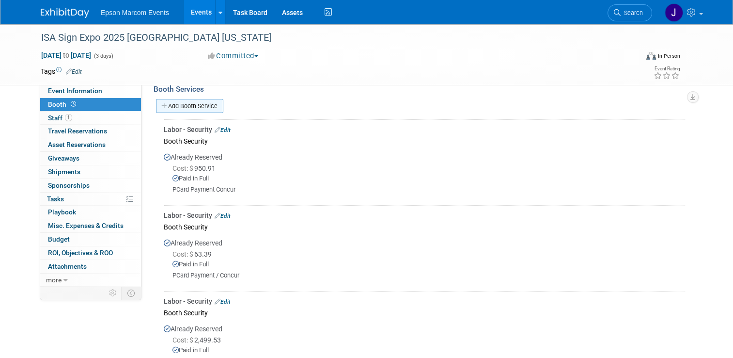
click at [199, 101] on link "Add Booth Service" at bounding box center [189, 106] width 67 height 14
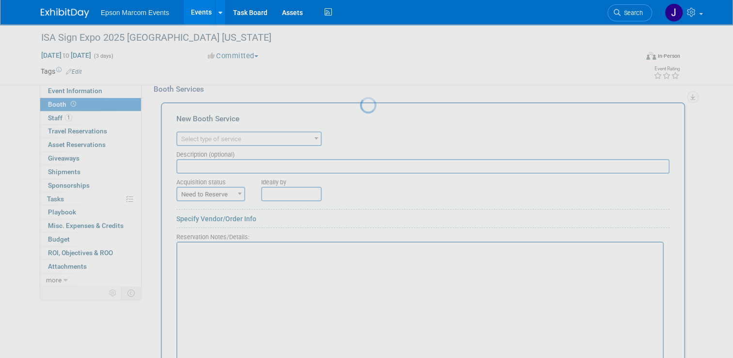
scroll to position [0, 0]
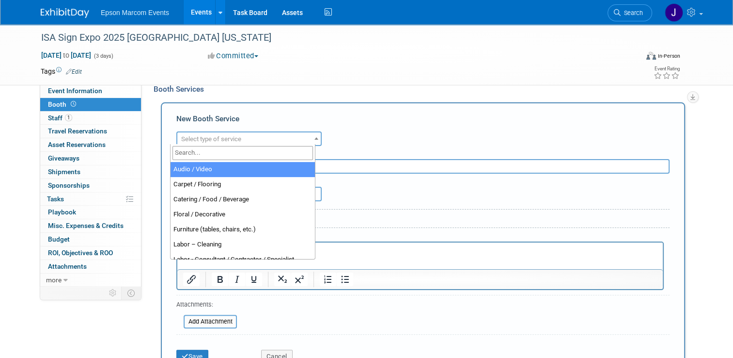
click at [210, 135] on span "Select type of service" at bounding box center [211, 138] width 60 height 7
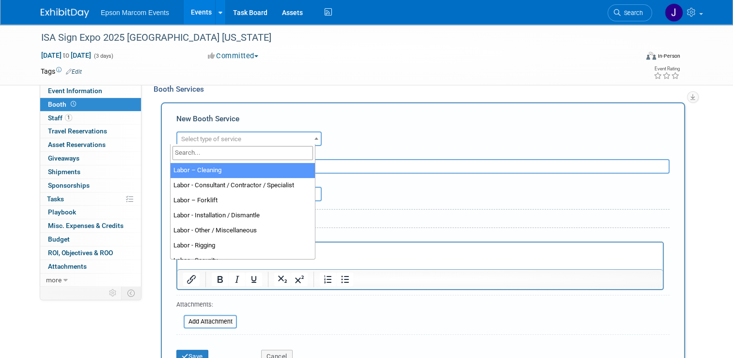
scroll to position [97, 0]
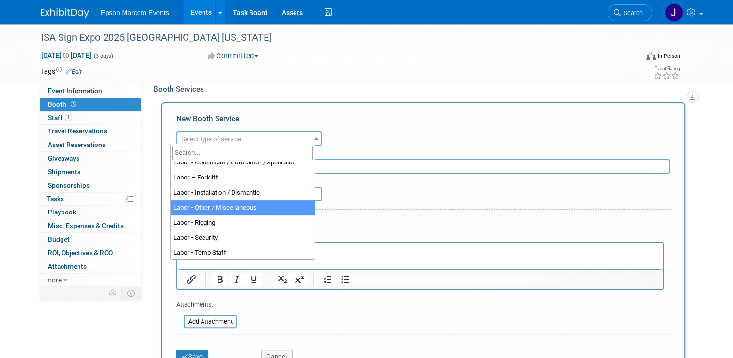
select select "19"
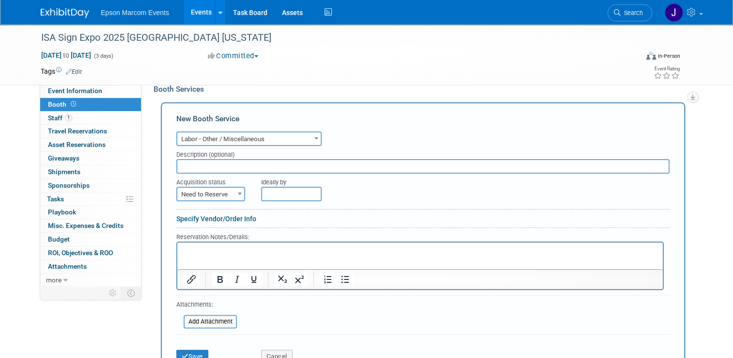
paste input "Mandalay Bay Convention Center Booth Cleaning, hanging sign and electrical"
type input "Mandalay Bay Convention Center Booth Cleaning, hanging sign and electrical"
click at [223, 189] on span "Need to Reserve" at bounding box center [210, 195] width 67 height 14
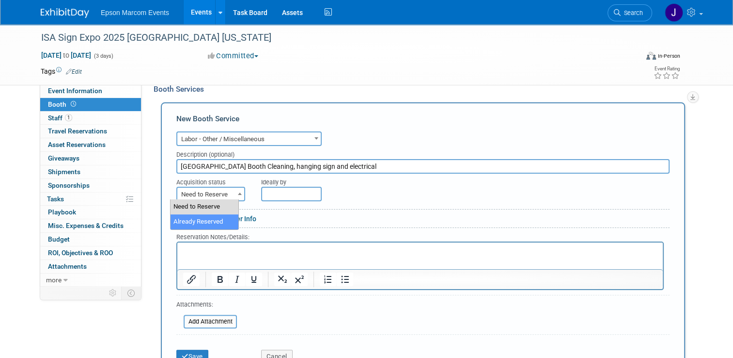
select select "2"
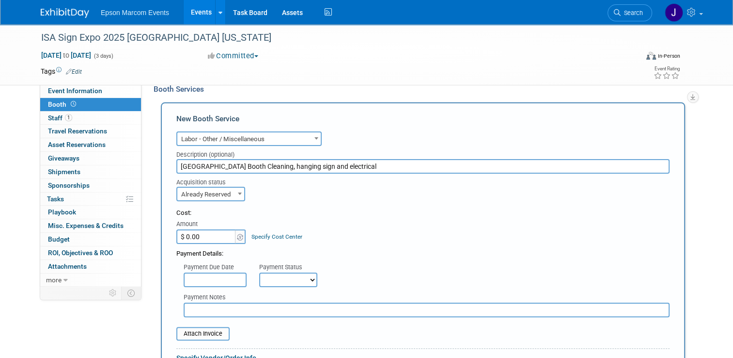
click at [216, 232] on input "$ 0.00" at bounding box center [206, 236] width 61 height 15
type input "$ 13,117.50"
click at [293, 276] on select "Not Paid Yet Partially Paid Paid in Full" at bounding box center [288, 279] width 58 height 15
select select "1"
click at [259, 272] on select "Not Paid Yet Partially Paid Paid in Full" at bounding box center [288, 279] width 58 height 15
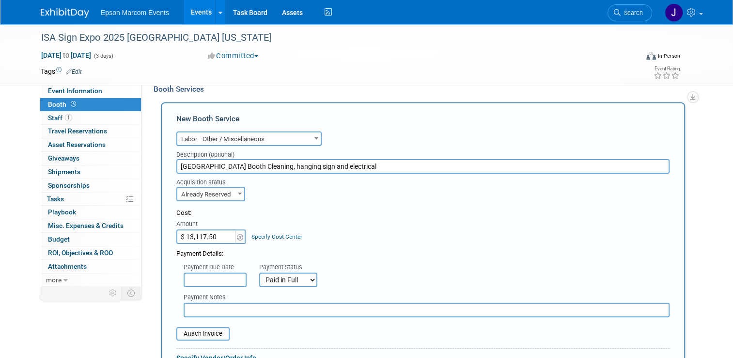
click at [225, 310] on input "text" at bounding box center [427, 309] width 486 height 15
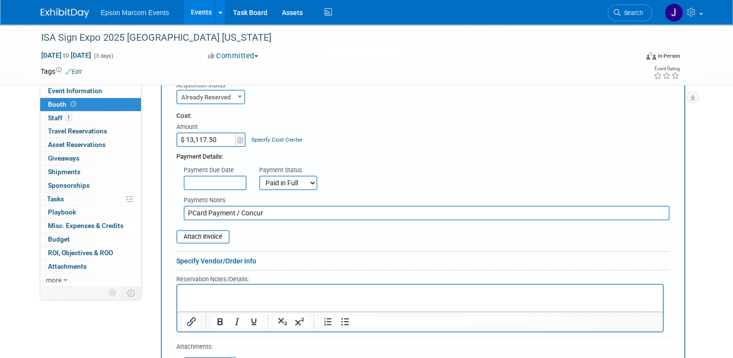
scroll to position [300, 0]
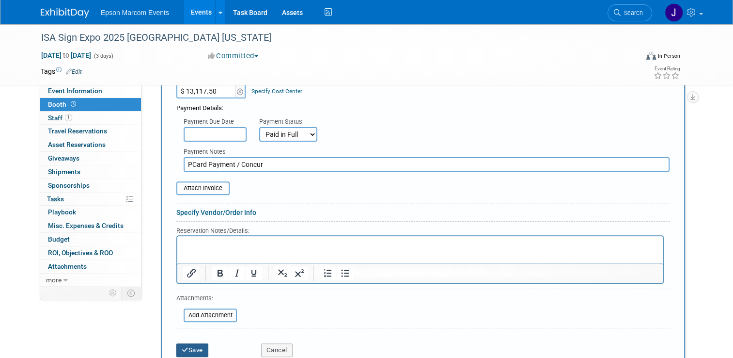
type input "PCard Payment / Concur"
click at [188, 346] on button "Save" at bounding box center [192, 350] width 32 height 14
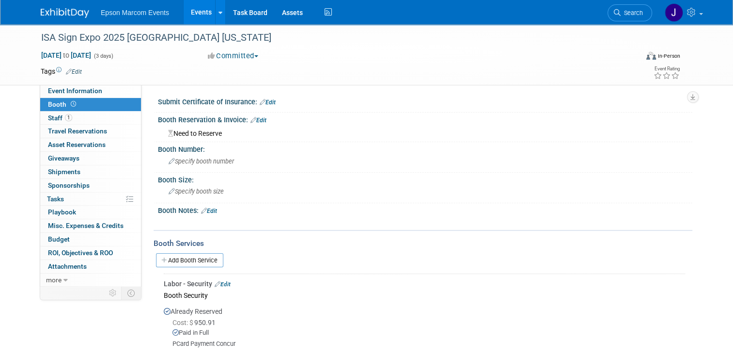
scroll to position [0, 0]
click at [188, 260] on link "Add Booth Service" at bounding box center [189, 260] width 67 height 14
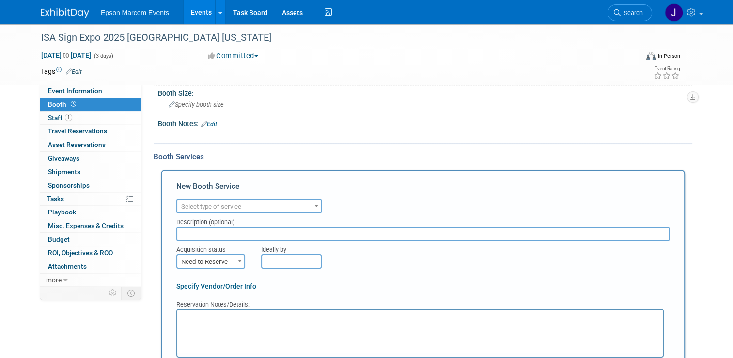
scroll to position [97, 0]
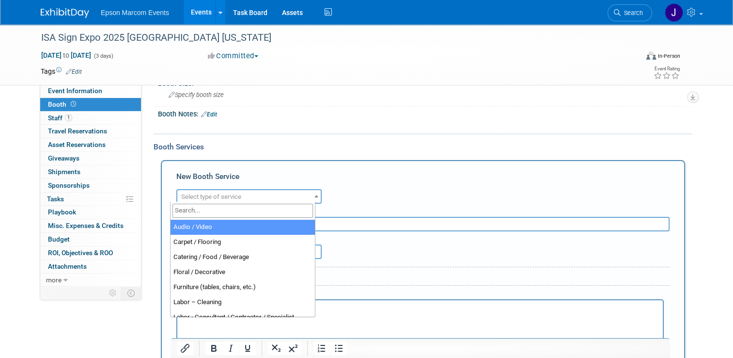
click at [207, 193] on span "Select type of service" at bounding box center [211, 196] width 60 height 7
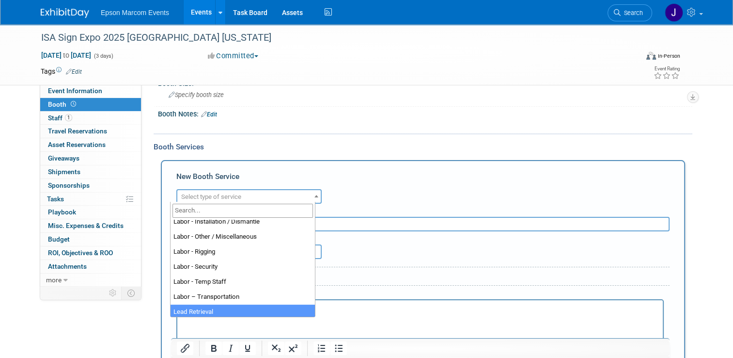
scroll to position [103, 0]
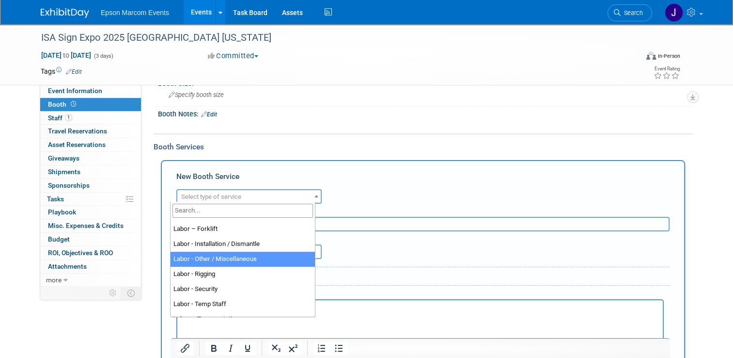
select select "19"
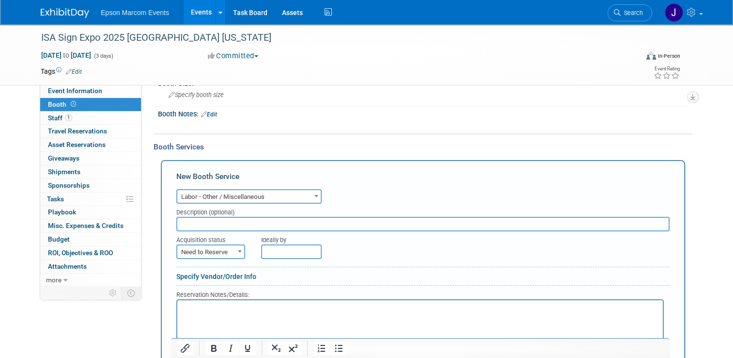
paste input "Mandalay Bay Convention Center Booth Cleaning, hanging sign and electrical"
type input "Mandalay Bay Convention Center Booth Cleaning, hanging sign and electrical"
click at [225, 250] on span "Need to Reserve" at bounding box center [210, 252] width 67 height 14
select select "2"
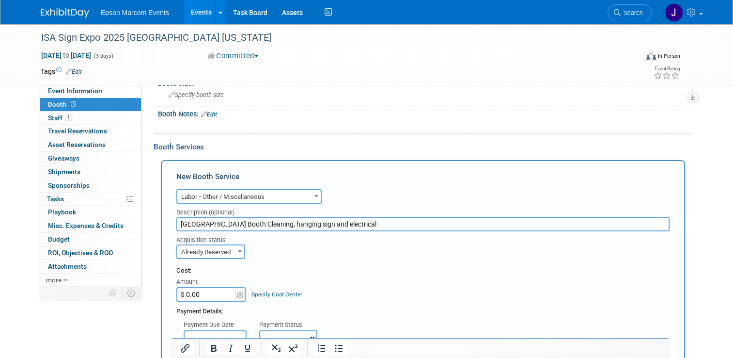
click at [213, 293] on input "$ 0.00" at bounding box center [206, 294] width 61 height 15
type input "$ 11,584.68"
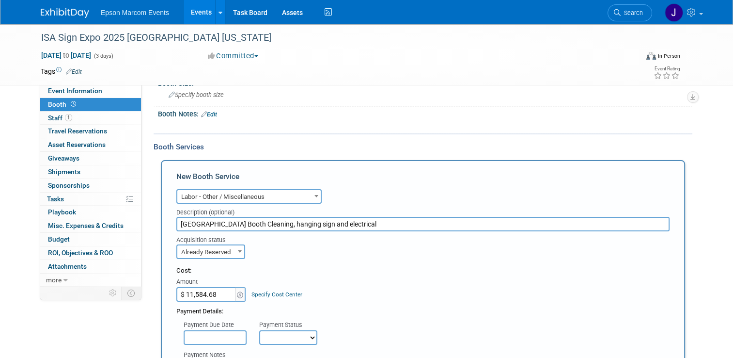
scroll to position [145, 0]
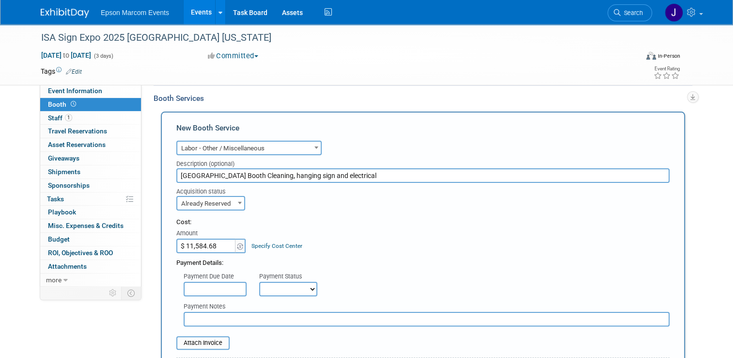
click at [281, 282] on select "Not Paid Yet Partially Paid Paid in Full" at bounding box center [288, 289] width 58 height 15
select select "1"
click at [259, 282] on select "Not Paid Yet Partially Paid Paid in Full" at bounding box center [288, 289] width 58 height 15
click at [229, 319] on input "text" at bounding box center [427, 319] width 486 height 15
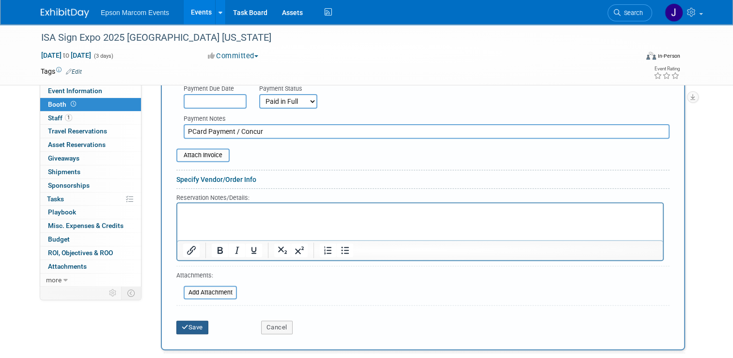
scroll to position [339, 0]
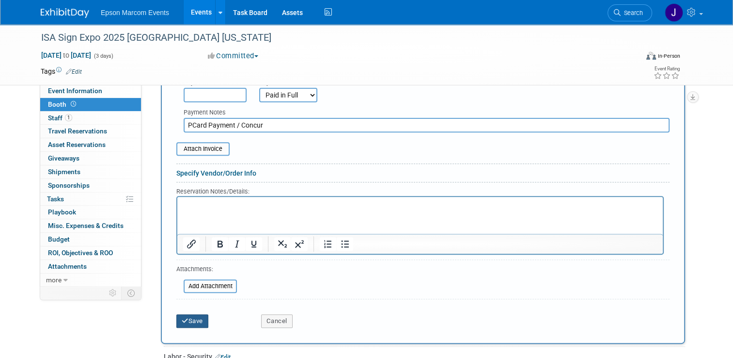
type input "PCard Payment / Concur"
click at [184, 315] on button "Save" at bounding box center [192, 321] width 32 height 14
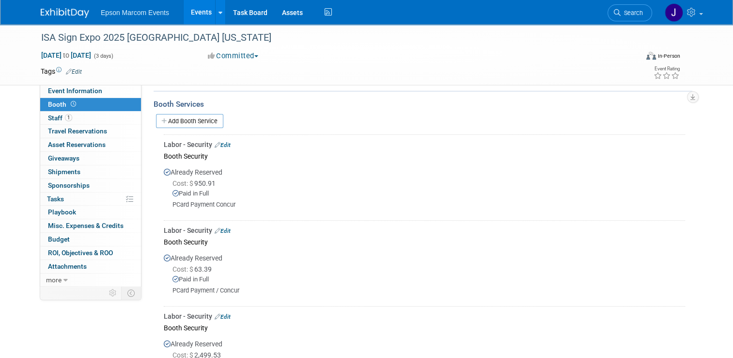
scroll to position [83, 0]
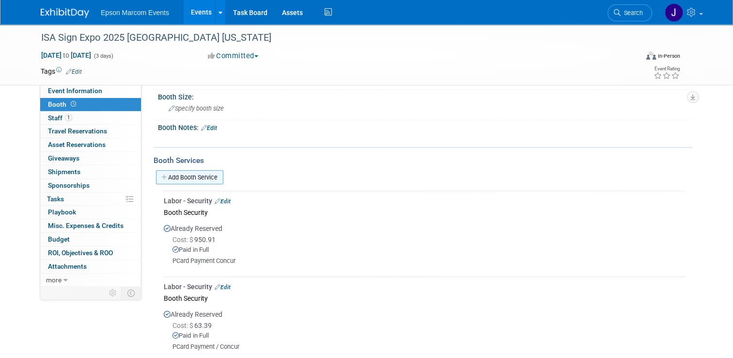
click at [182, 178] on link "Add Booth Service" at bounding box center [189, 177] width 67 height 14
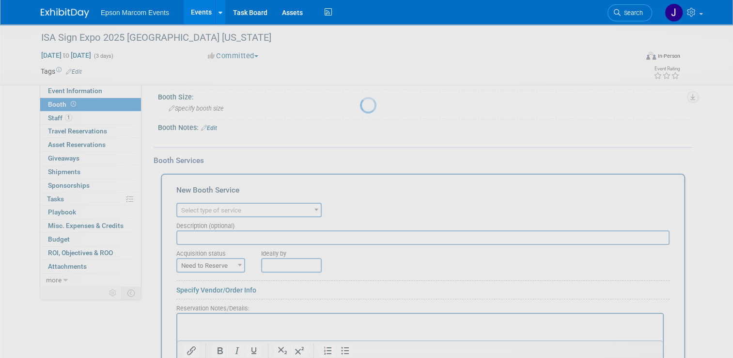
scroll to position [0, 0]
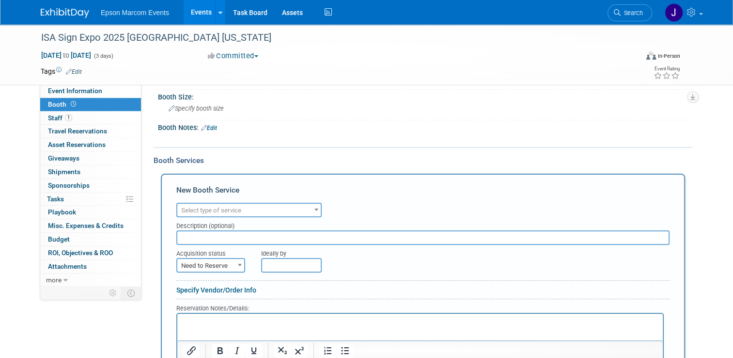
click at [210, 204] on span "Select type of service" at bounding box center [248, 211] width 143 height 14
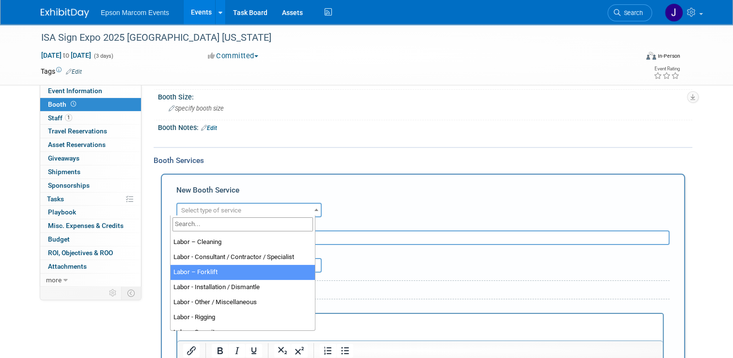
scroll to position [97, 0]
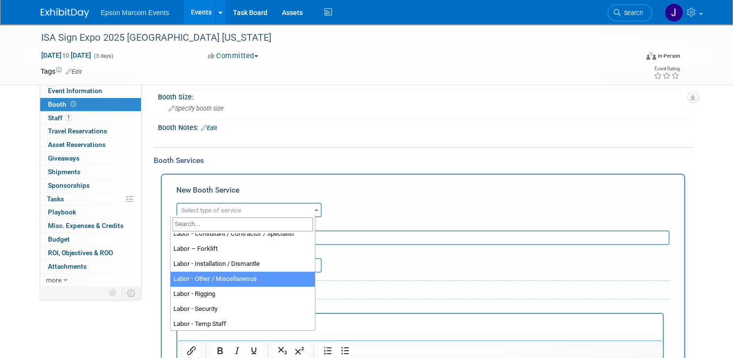
select select "19"
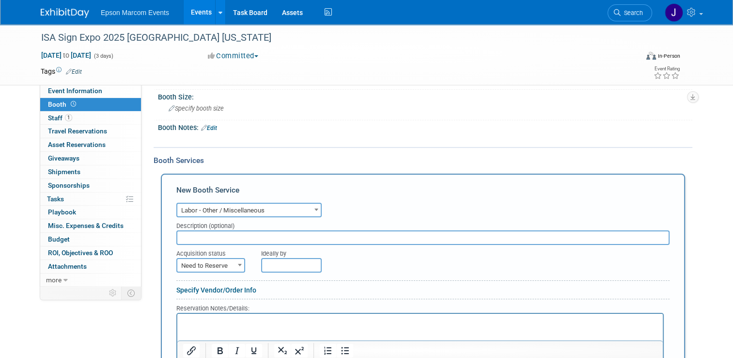
paste input "Mandalay Bay Convention Center Booth Cleaning, hanging sign and electrical"
type input "Mandalay Bay Convention Center Booth Cleaning, hanging sign and electrical"
click at [217, 264] on span "Need to Reserve" at bounding box center [210, 266] width 67 height 14
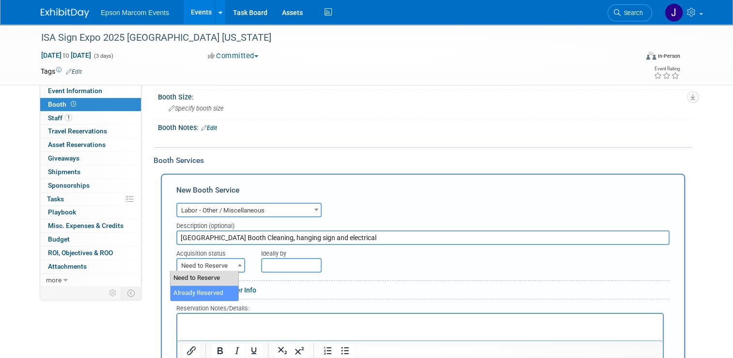
select select "2"
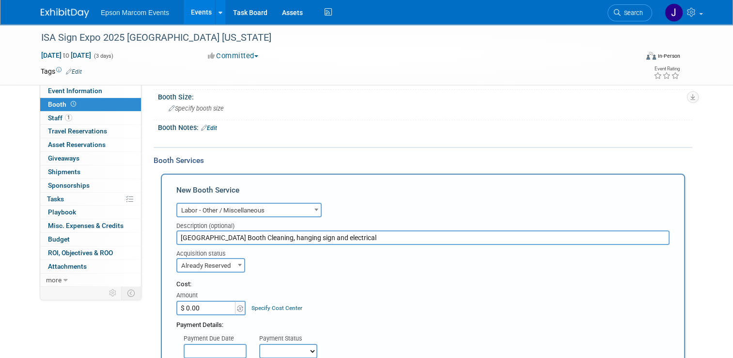
click at [212, 305] on input "$ 0.00" at bounding box center [206, 307] width 61 height 15
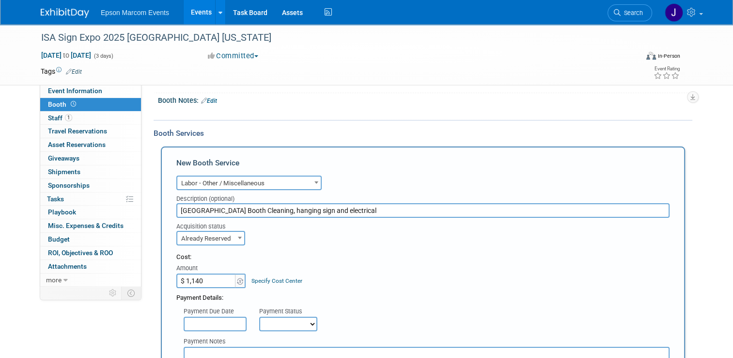
scroll to position [132, 0]
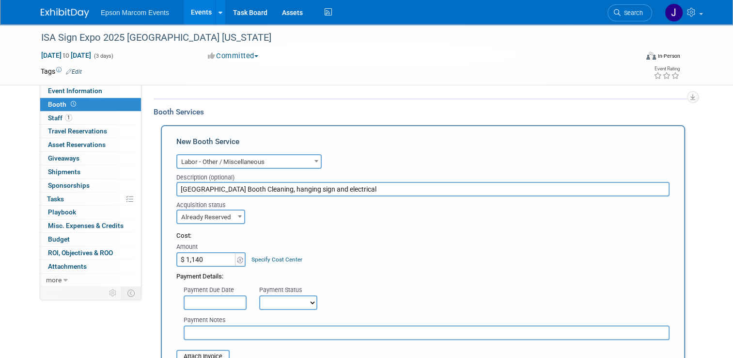
type input "$ 1,140.00"
click at [284, 302] on select "Not Paid Yet Partially Paid Paid in Full" at bounding box center [288, 302] width 58 height 15
select select "1"
click at [259, 295] on select "Not Paid Yet Partially Paid Paid in Full" at bounding box center [288, 302] width 58 height 15
click at [223, 332] on input "text" at bounding box center [427, 332] width 486 height 15
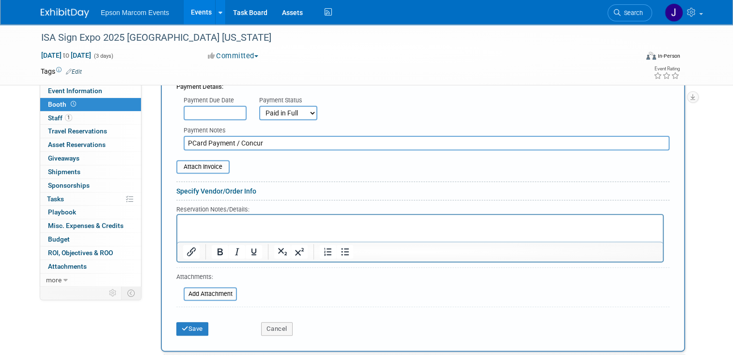
scroll to position [326, 0]
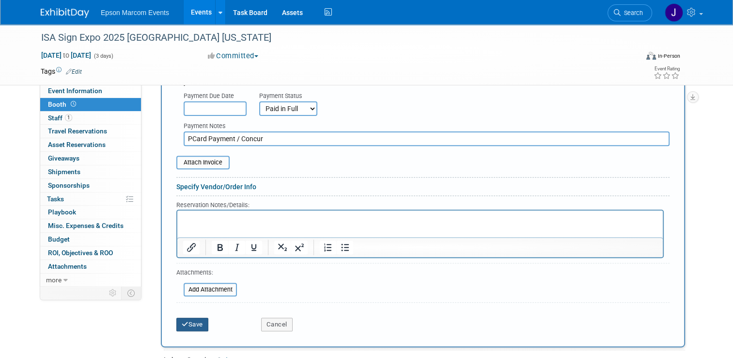
type input "PCard Payment / Concur"
click at [192, 320] on button "Save" at bounding box center [192, 324] width 32 height 14
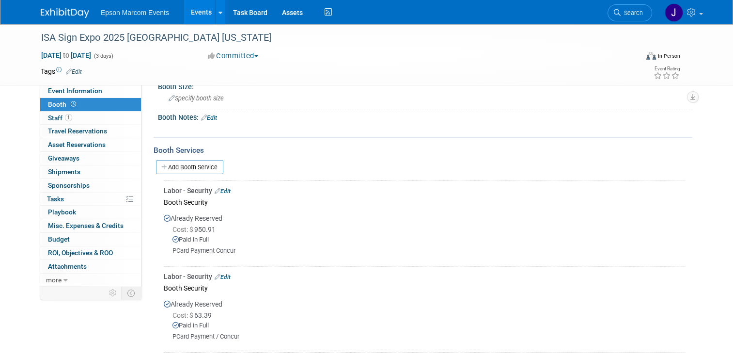
scroll to position [72, 0]
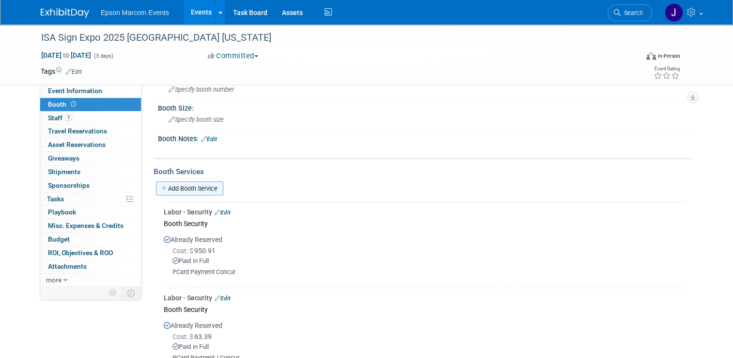
click at [187, 181] on link "Add Booth Service" at bounding box center [189, 188] width 67 height 14
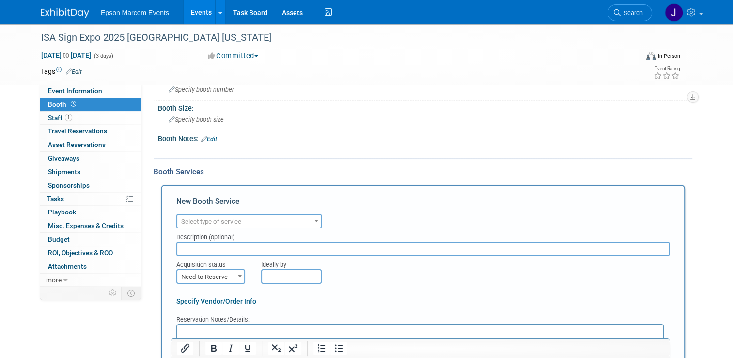
scroll to position [121, 0]
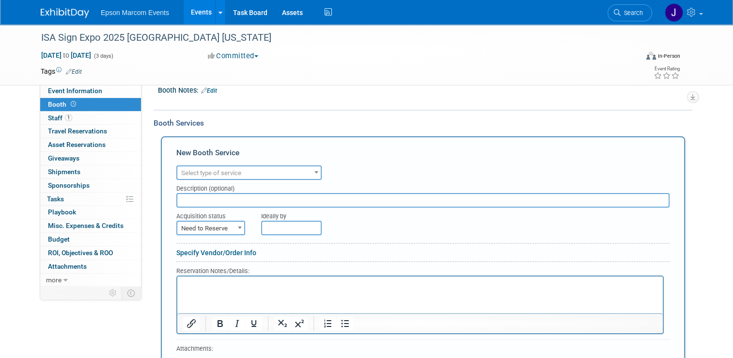
click at [216, 171] on span "Select type of service" at bounding box center [211, 172] width 60 height 7
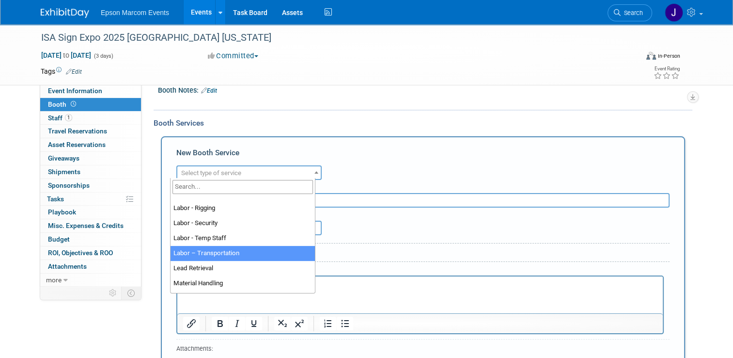
scroll to position [194, 0]
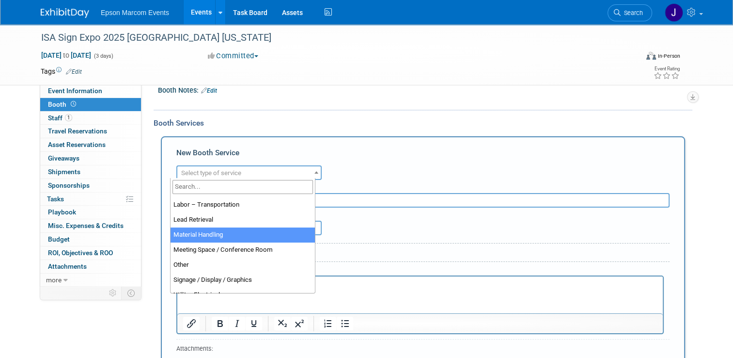
select select "10"
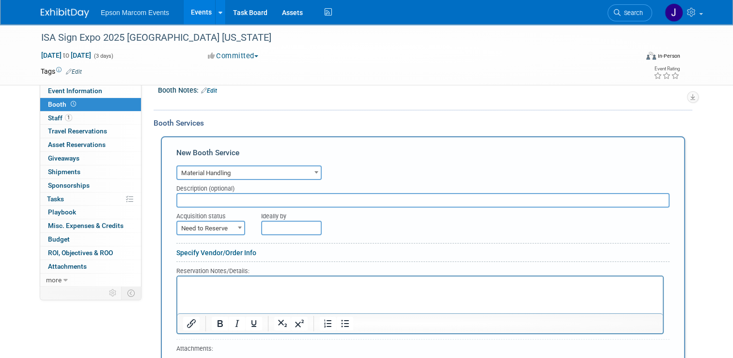
click at [223, 195] on input "text" at bounding box center [422, 200] width 493 height 15
type input "Freeman"
click at [204, 226] on span "Need to Reserve" at bounding box center [210, 228] width 67 height 14
select select "2"
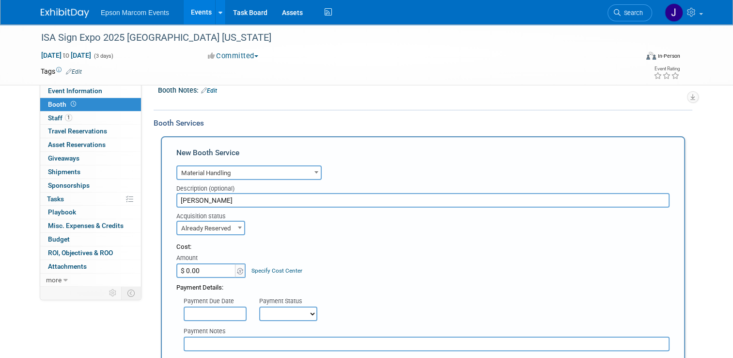
click at [197, 270] on input "$ 0.00" at bounding box center [206, 270] width 61 height 15
type input "$ 1,393.00"
click at [269, 309] on select "Not Paid Yet Partially Paid Paid in Full" at bounding box center [288, 313] width 58 height 15
select select "1"
click at [259, 306] on select "Not Paid Yet Partially Paid Paid in Full" at bounding box center [288, 313] width 58 height 15
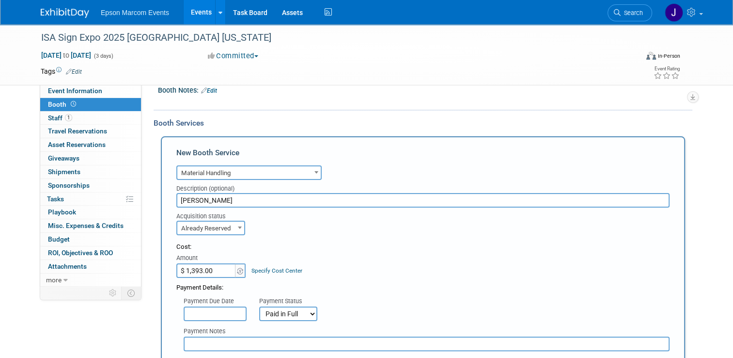
click at [219, 345] on input "text" at bounding box center [427, 343] width 486 height 15
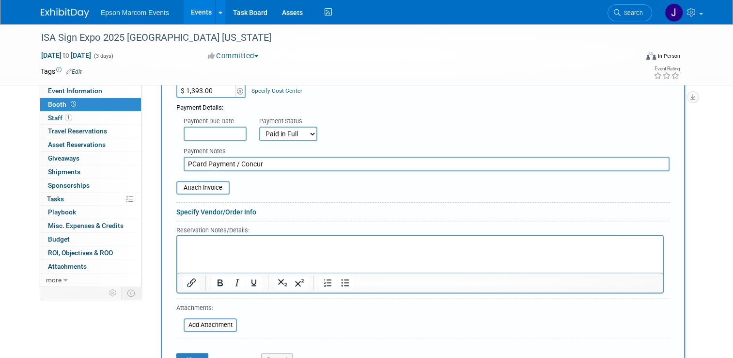
scroll to position [314, 0]
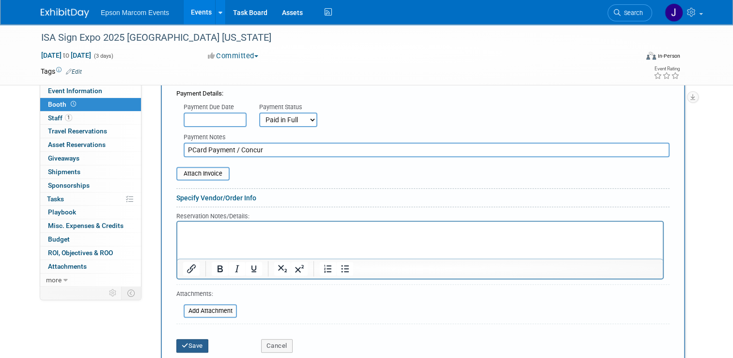
type input "PCard Payment / Concur"
click at [193, 341] on button "Save" at bounding box center [192, 346] width 32 height 14
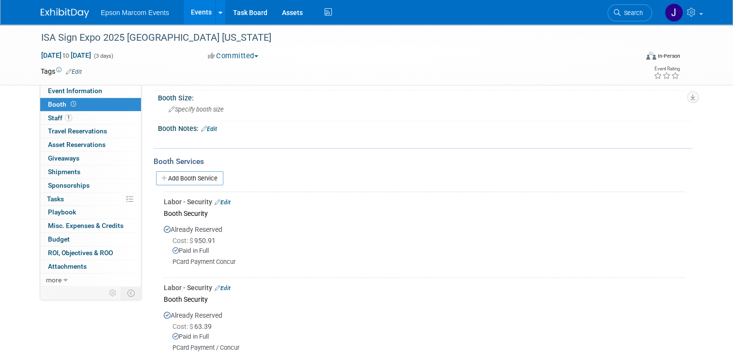
scroll to position [61, 0]
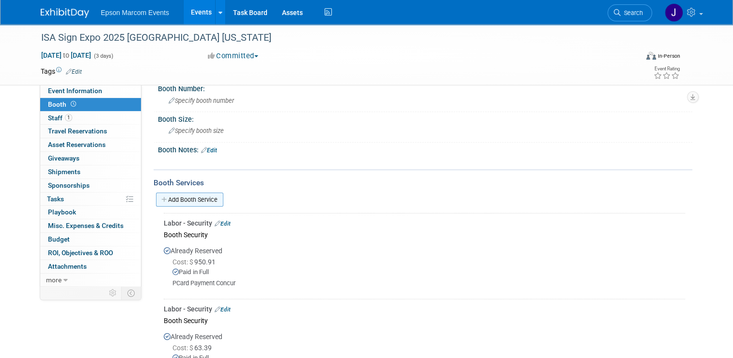
click at [202, 198] on link "Add Booth Service" at bounding box center [189, 199] width 67 height 14
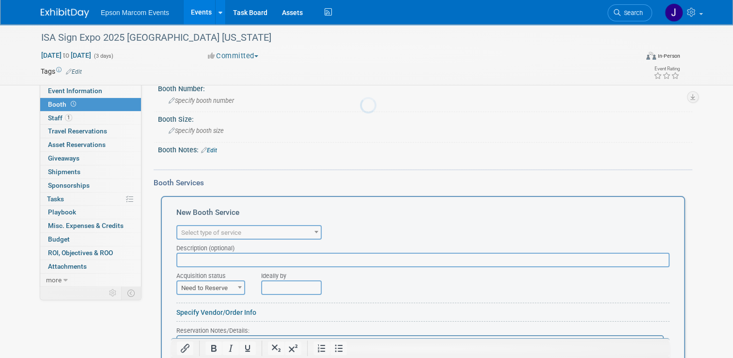
scroll to position [0, 0]
click at [221, 232] on span "Select type of service" at bounding box center [211, 232] width 60 height 7
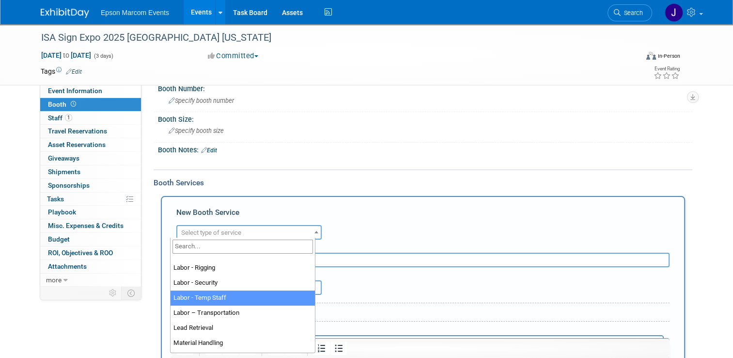
scroll to position [194, 0]
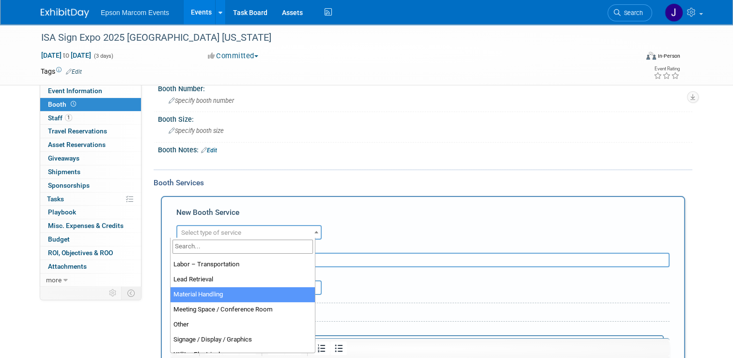
select select "10"
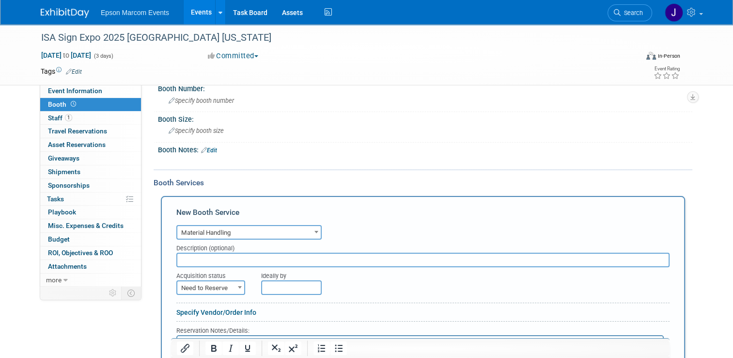
click at [217, 254] on input "text" at bounding box center [422, 259] width 493 height 15
type input "Freeman Material Handling"
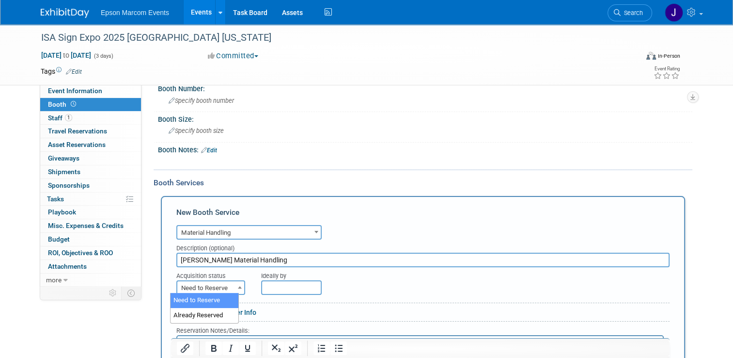
click at [209, 286] on span "Need to Reserve" at bounding box center [210, 288] width 67 height 14
select select "2"
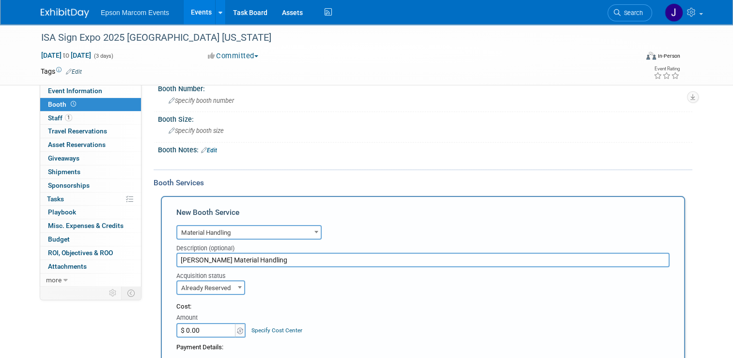
scroll to position [110, 0]
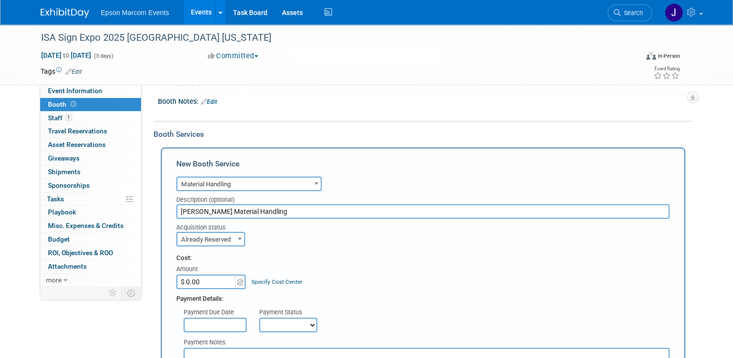
click at [198, 282] on input "$ 0.00" at bounding box center [206, 281] width 61 height 15
type input "$ 1,295.12"
click at [282, 322] on select "Not Paid Yet Partially Paid Paid in Full" at bounding box center [288, 324] width 58 height 15
select select "1"
click at [259, 317] on select "Not Paid Yet Partially Paid Paid in Full" at bounding box center [288, 324] width 58 height 15
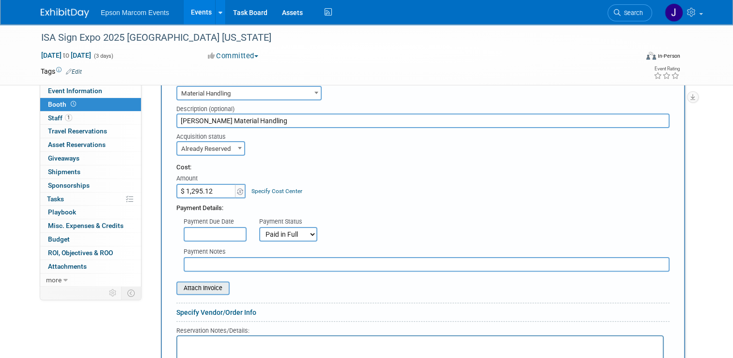
scroll to position [206, 0]
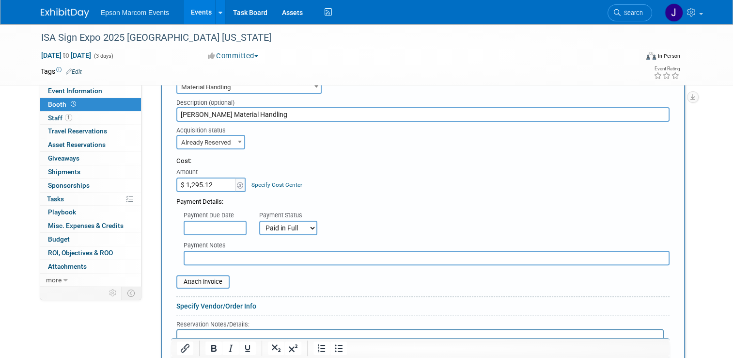
click at [191, 251] on input "text" at bounding box center [427, 258] width 486 height 15
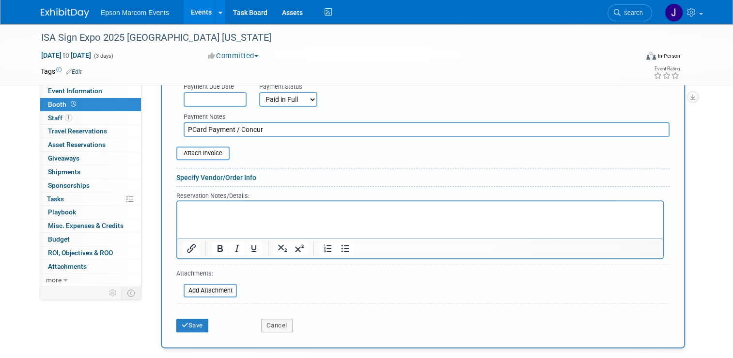
scroll to position [352, 0]
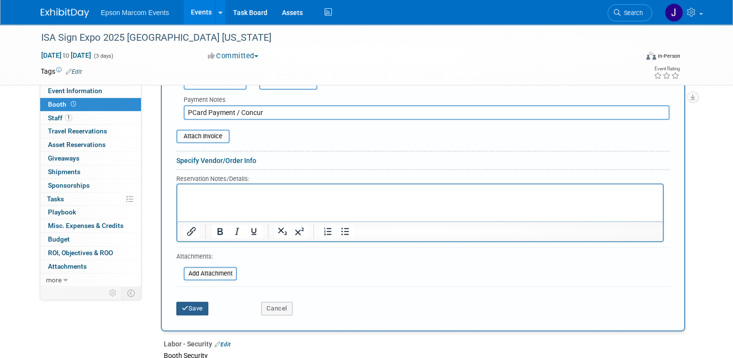
type input "PCard Payment / Concur"
click at [192, 303] on button "Save" at bounding box center [192, 308] width 32 height 14
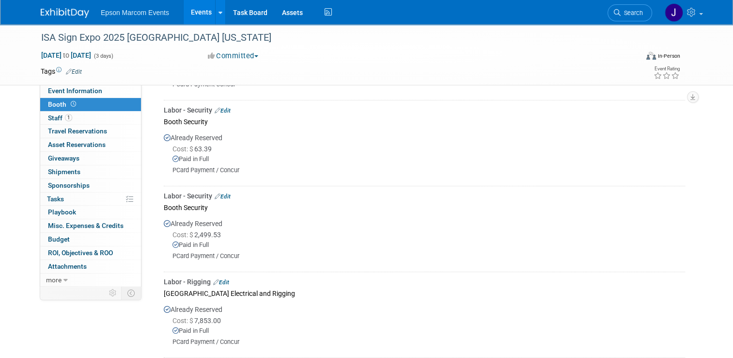
scroll to position [147, 0]
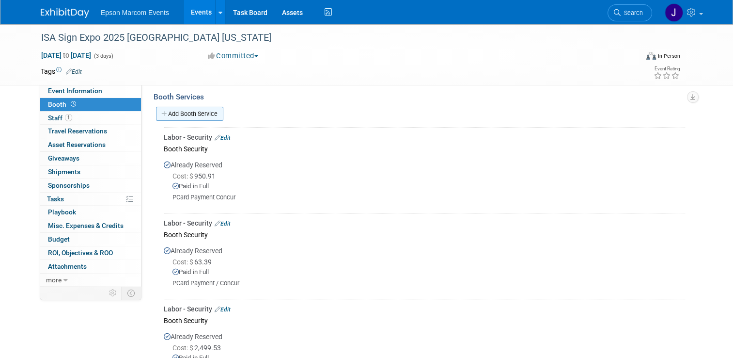
click at [195, 111] on link "Add Booth Service" at bounding box center [189, 114] width 67 height 14
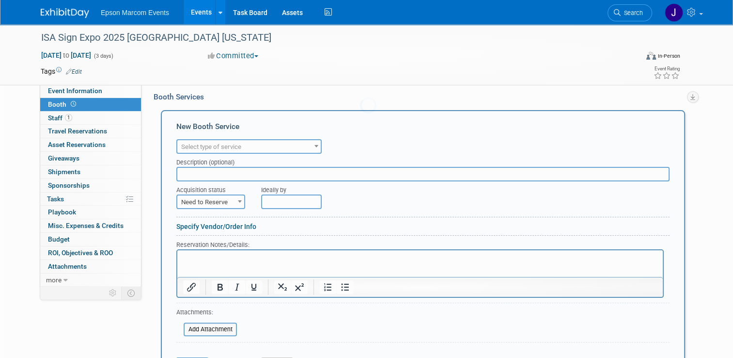
scroll to position [0, 0]
click at [248, 146] on span "Select type of service" at bounding box center [248, 147] width 143 height 14
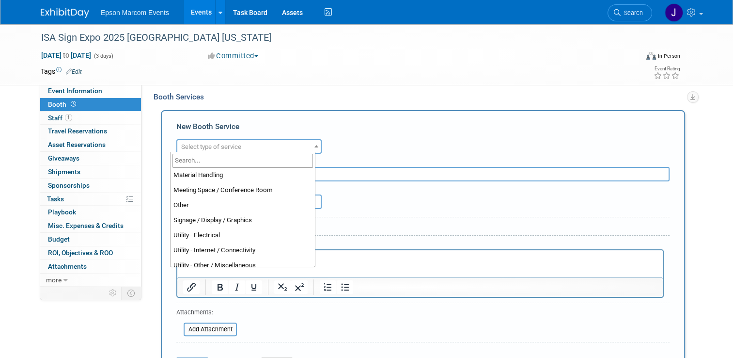
scroll to position [242, 0]
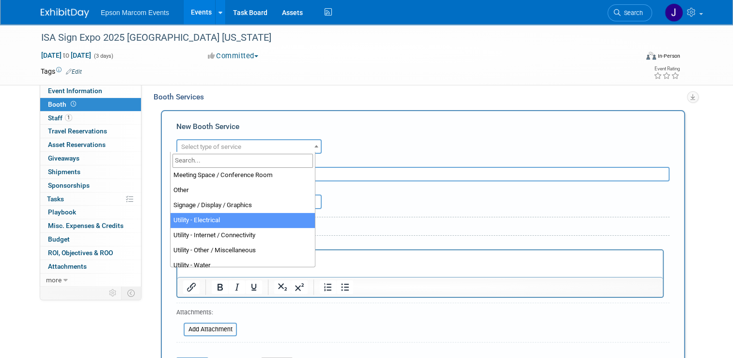
select select "8"
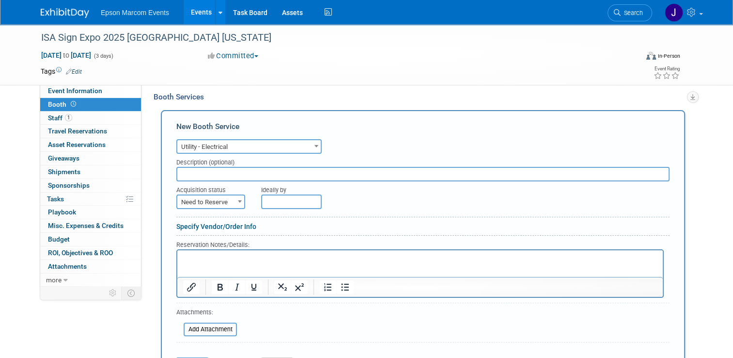
click at [230, 175] on input "text" at bounding box center [422, 174] width 493 height 15
type input "Freeman Electrical"
click at [213, 197] on span "Need to Reserve" at bounding box center [210, 202] width 67 height 14
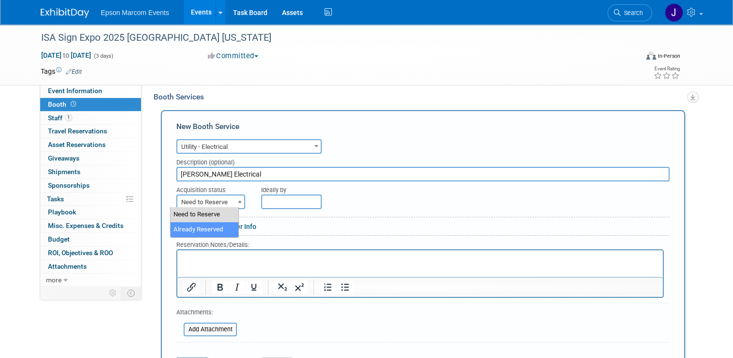
select select "2"
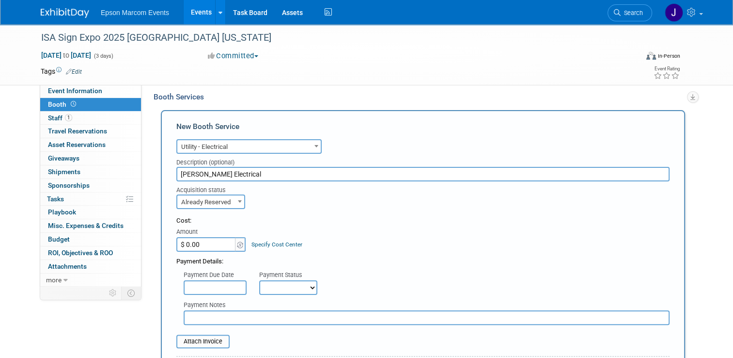
drag, startPoint x: 186, startPoint y: 240, endPoint x: 209, endPoint y: 241, distance: 23.3
click at [186, 240] on input "$ 0.00" at bounding box center [206, 244] width 61 height 15
type input "$ 8,166.60"
click at [267, 290] on select "Not Paid Yet Partially Paid Paid in Full" at bounding box center [288, 287] width 58 height 15
select select "1"
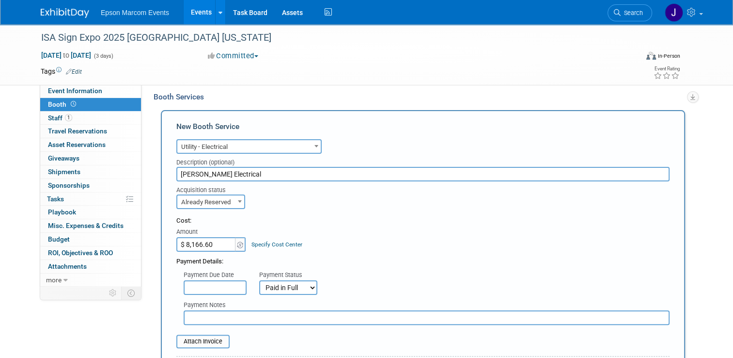
click at [259, 280] on select "Not Paid Yet Partially Paid Paid in Full" at bounding box center [288, 287] width 58 height 15
click at [231, 316] on input "text" at bounding box center [427, 317] width 486 height 15
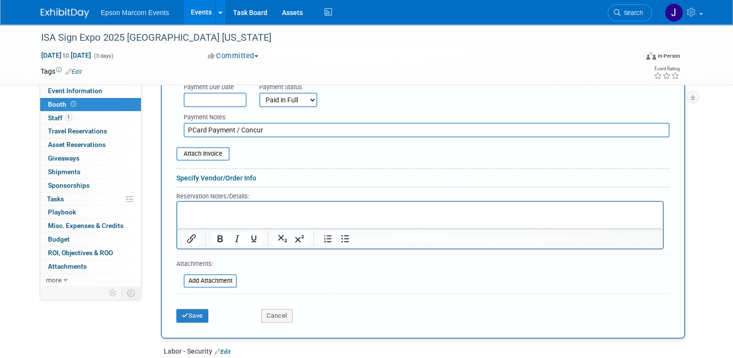
scroll to position [341, 0]
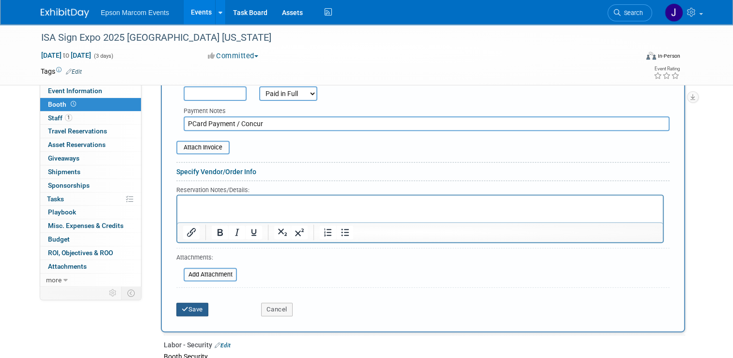
type input "PCard Payment / Concur"
click at [190, 303] on button "Save" at bounding box center [192, 309] width 32 height 14
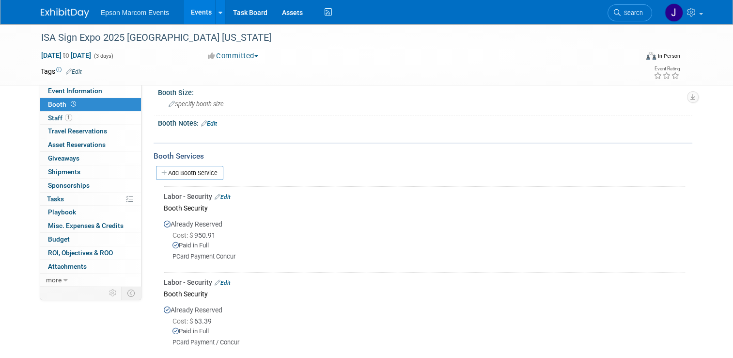
scroll to position [87, 0]
click at [178, 169] on link "Add Booth Service" at bounding box center [189, 173] width 67 height 14
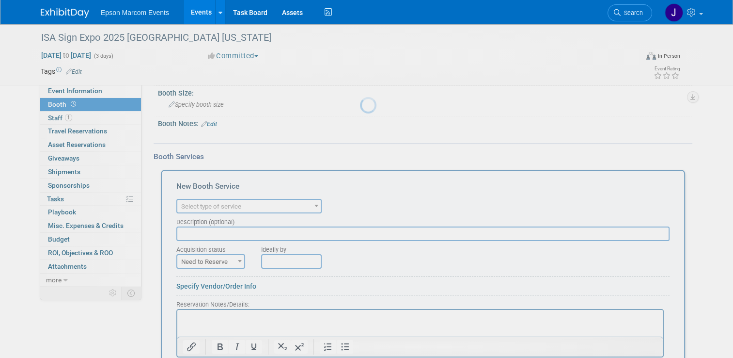
scroll to position [0, 0]
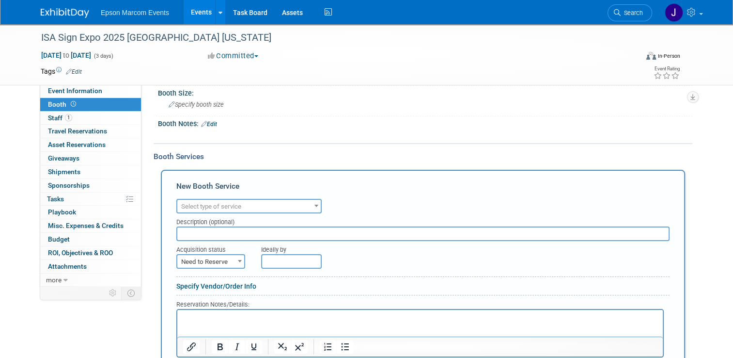
click at [245, 204] on span "Select type of service" at bounding box center [248, 207] width 143 height 14
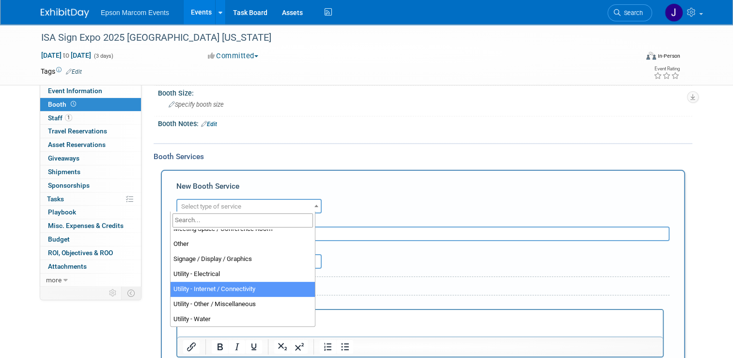
scroll to position [200, 0]
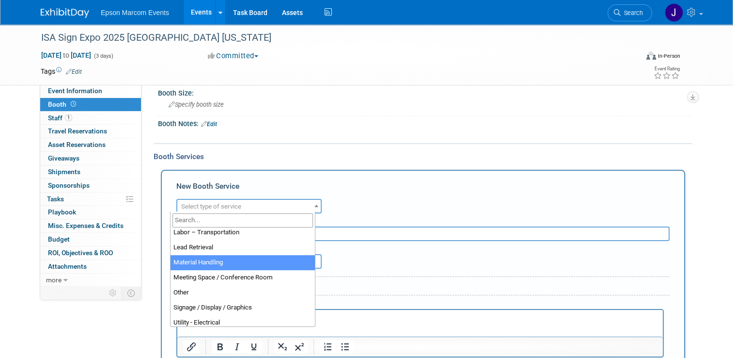
select select "10"
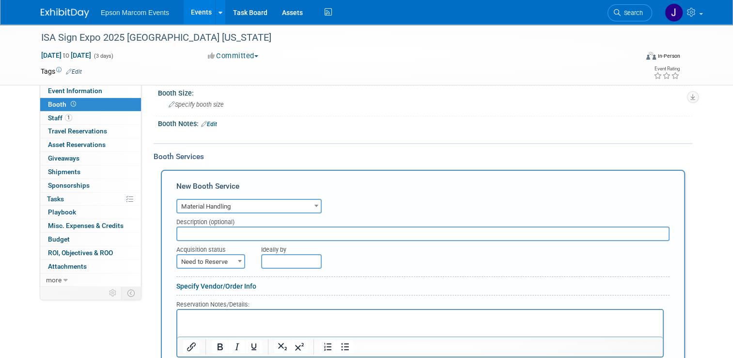
click at [228, 232] on input "text" at bounding box center [422, 233] width 493 height 15
type input "Freeman Material Handling"
click at [216, 257] on span "Need to Reserve" at bounding box center [210, 262] width 67 height 14
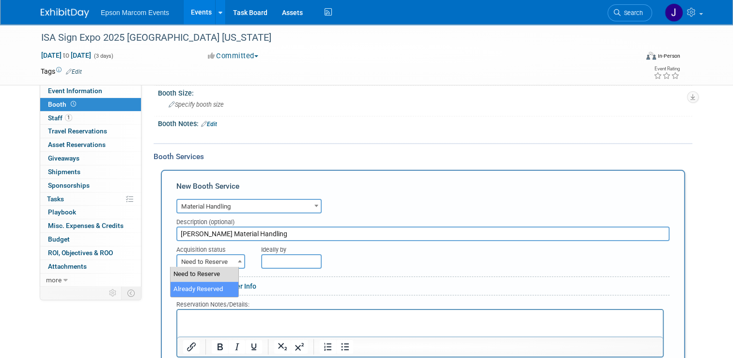
select select "2"
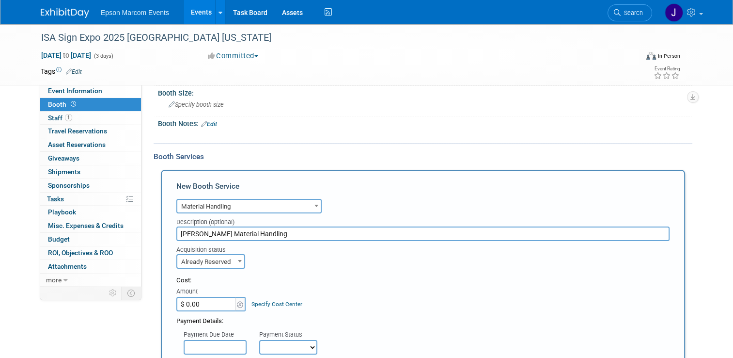
click at [196, 307] on input "$ 0.00" at bounding box center [206, 304] width 61 height 15
type input "$ 14,320.80"
